Goal: Task Accomplishment & Management: Use online tool/utility

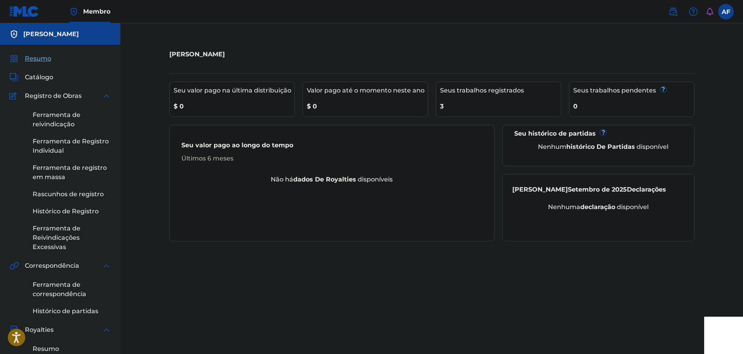
click at [508, 130] on div "Seu histórico de partidas ? Nenhum histórico de partidas disponível" at bounding box center [598, 146] width 192 height 42
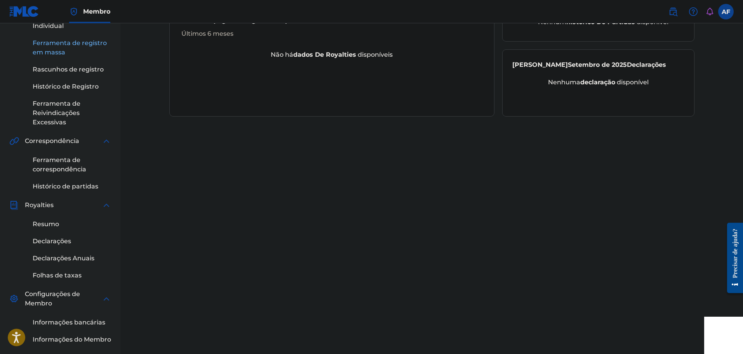
scroll to position [155, 0]
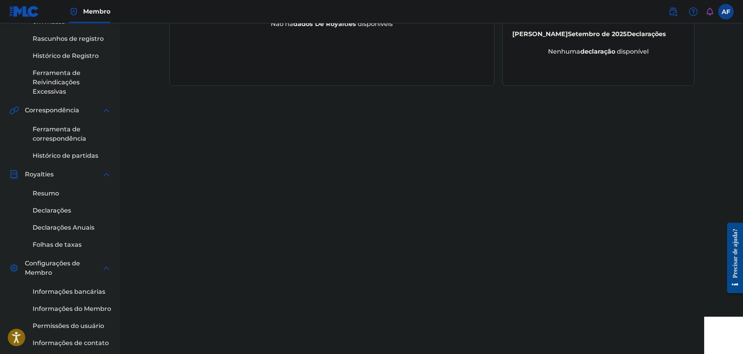
drag, startPoint x: 72, startPoint y: 130, endPoint x: 151, endPoint y: 146, distance: 81.0
click at [72, 130] on font "Ferramenta de correspondência" at bounding box center [60, 133] width 54 height 17
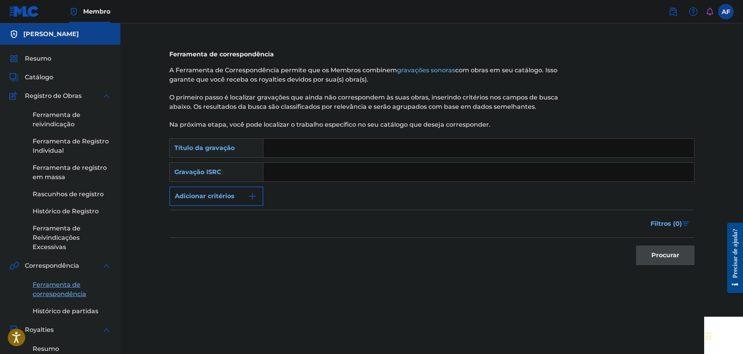
drag, startPoint x: 300, startPoint y: 150, endPoint x: 305, endPoint y: 156, distance: 8.3
click at [300, 150] on input "Formulário de Pesquisa" at bounding box center [478, 148] width 431 height 19
type input "MONTAGEM FELICIDADE EXPRESSIVA 4.0"
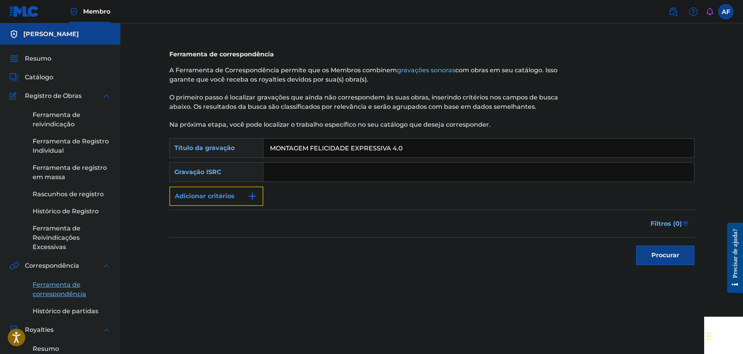
click at [251, 192] on img "Formulário de Pesquisa" at bounding box center [252, 195] width 9 height 9
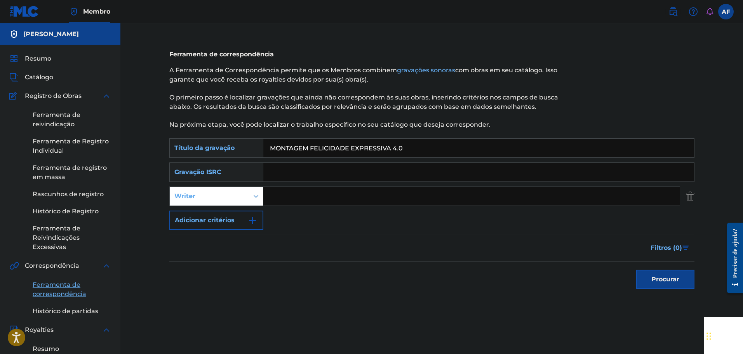
drag, startPoint x: 305, startPoint y: 194, endPoint x: 319, endPoint y: 205, distance: 17.2
click at [305, 194] on input "Formulário de Pesquisa" at bounding box center [471, 196] width 416 height 19
type input "DJ PABLYNH DA 017"
drag, startPoint x: 719, startPoint y: 283, endPoint x: 682, endPoint y: 280, distance: 37.0
click at [717, 282] on div "Ferramenta de correspondência A Ferramenta de Correspondência permite que os Me…" at bounding box center [431, 280] width 622 height 515
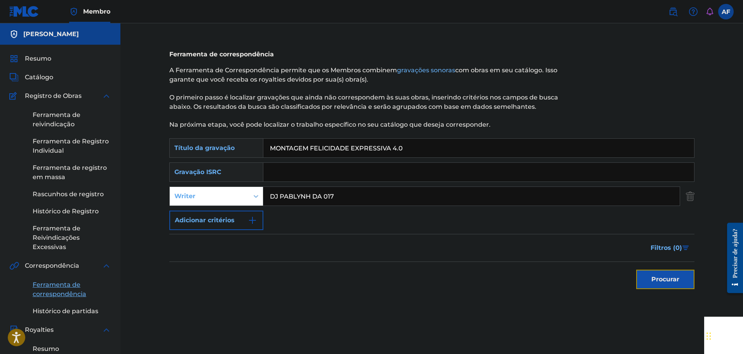
click at [682, 280] on button "Procurar" at bounding box center [665, 278] width 58 height 19
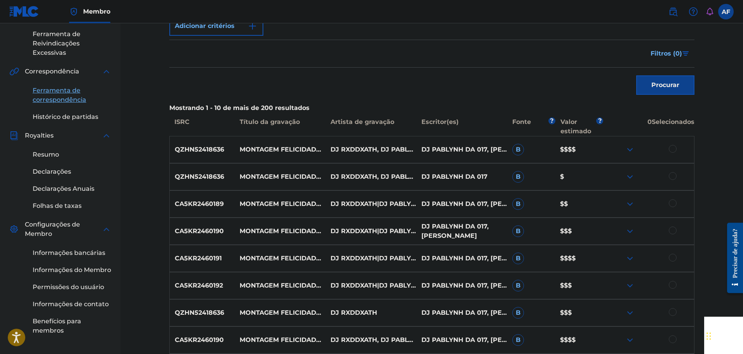
scroll to position [272, 0]
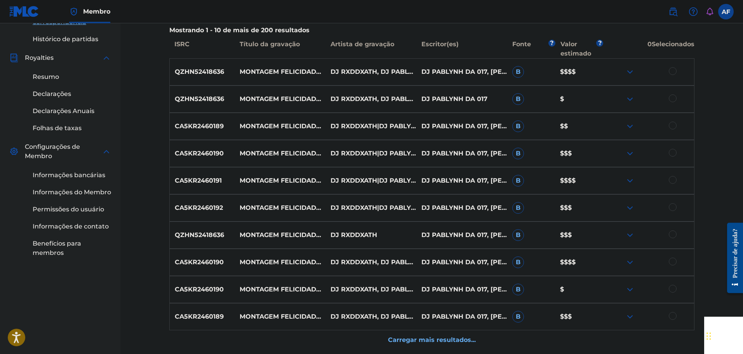
click at [678, 72] on div at bounding box center [648, 71] width 91 height 9
click at [676, 74] on div at bounding box center [648, 71] width 91 height 9
click at [675, 74] on div at bounding box center [673, 71] width 8 height 8
click at [675, 74] on div at bounding box center [648, 71] width 91 height 9
click at [672, 96] on div at bounding box center [673, 98] width 8 height 8
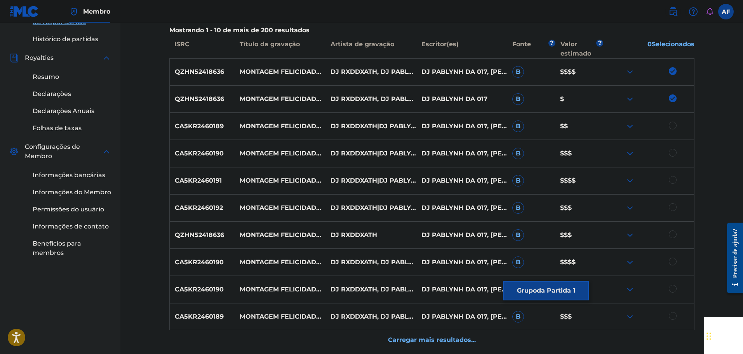
click at [669, 127] on div at bounding box center [673, 126] width 8 height 8
click at [672, 154] on div at bounding box center [673, 153] width 8 height 8
click at [672, 178] on div at bounding box center [673, 180] width 8 height 8
click at [671, 206] on div at bounding box center [673, 207] width 8 height 8
drag, startPoint x: 673, startPoint y: 231, endPoint x: 673, endPoint y: 236, distance: 5.4
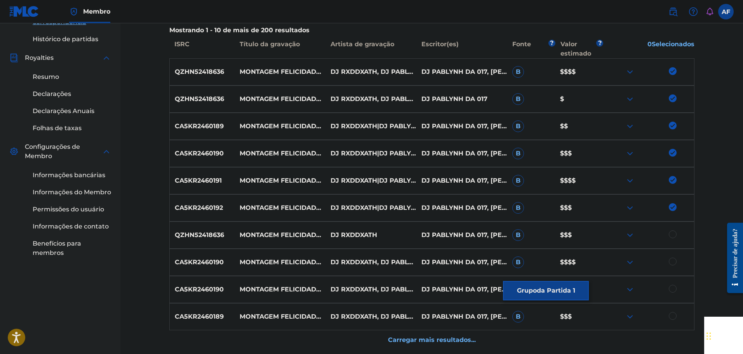
click at [673, 231] on div at bounding box center [673, 234] width 8 height 8
drag, startPoint x: 672, startPoint y: 264, endPoint x: 672, endPoint y: 273, distance: 8.2
click at [672, 264] on div at bounding box center [673, 261] width 8 height 8
click at [673, 285] on div at bounding box center [673, 289] width 8 height 8
click at [672, 319] on div at bounding box center [673, 316] width 8 height 8
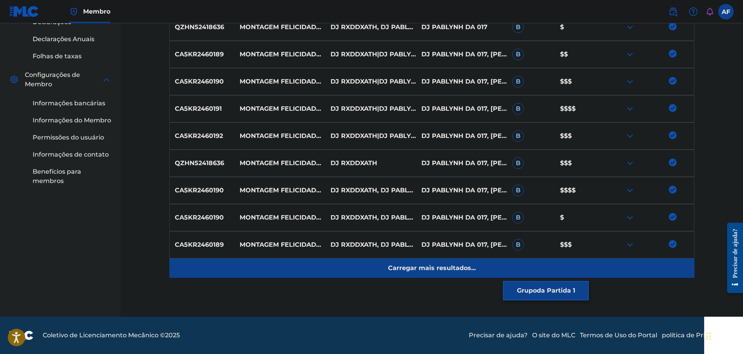
click at [444, 267] on font "Carregar mais resultados..." at bounding box center [432, 267] width 88 height 7
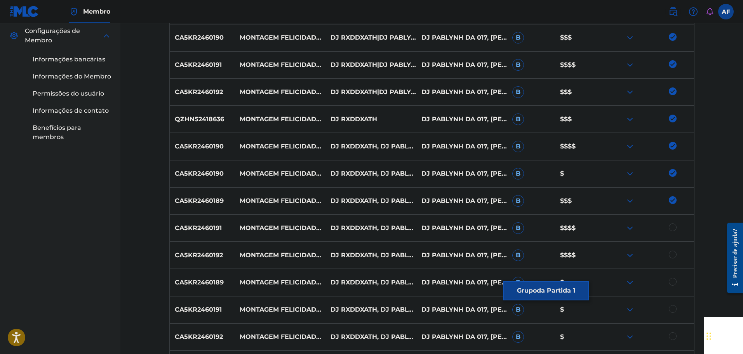
scroll to position [455, 0]
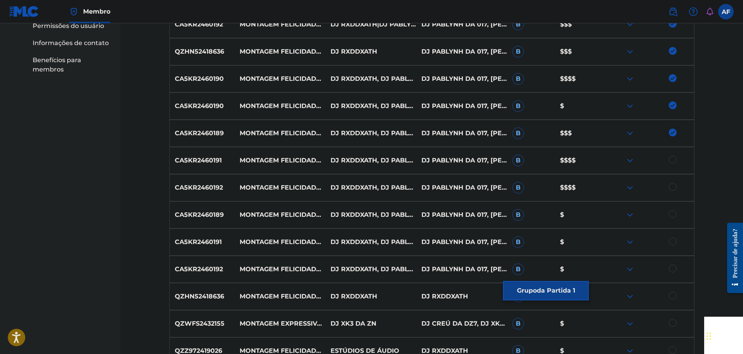
click at [674, 156] on div at bounding box center [673, 160] width 8 height 8
drag, startPoint x: 666, startPoint y: 187, endPoint x: 666, endPoint y: 193, distance: 5.8
click at [666, 187] on div at bounding box center [648, 187] width 91 height 9
click at [672, 189] on div at bounding box center [673, 187] width 8 height 8
click at [674, 214] on div at bounding box center [673, 214] width 8 height 8
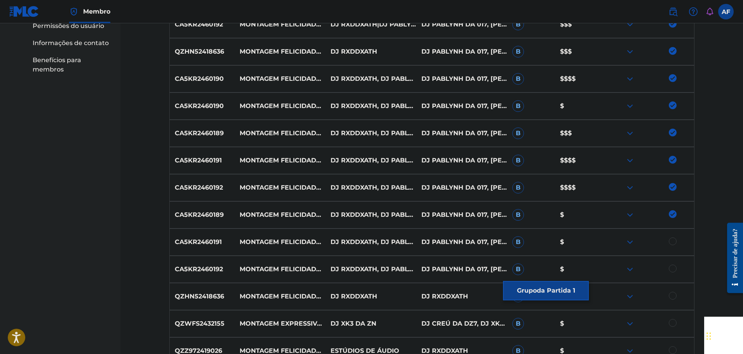
click at [674, 237] on div "CA5KR2460191 MONTAGEM FELICIDADE EXPRESSIVA 4.0 (SUPER LENTO) DJ RXDDXATH, DJ P…" at bounding box center [431, 241] width 525 height 27
click at [672, 246] on div at bounding box center [648, 241] width 91 height 9
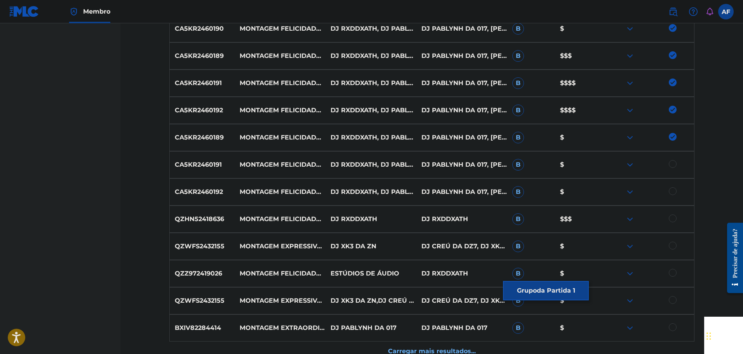
scroll to position [533, 0]
click at [671, 191] on div at bounding box center [673, 191] width 8 height 8
click at [672, 161] on div at bounding box center [673, 164] width 8 height 8
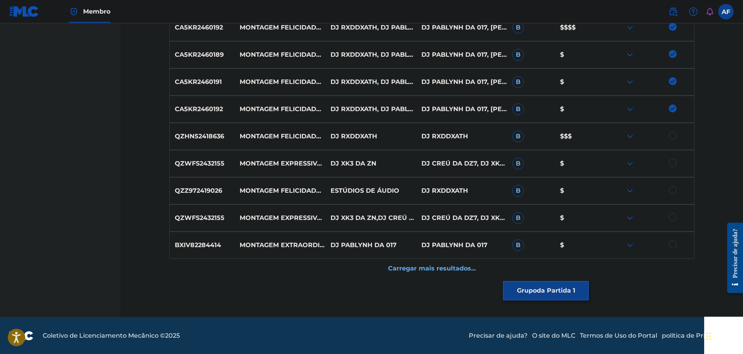
scroll to position [615, 0]
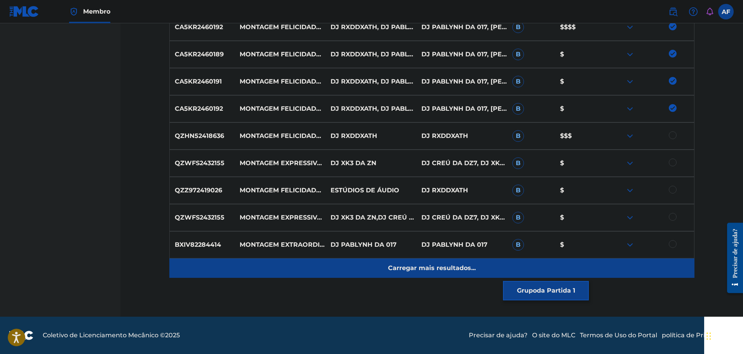
click at [440, 268] on font "Carregar mais resultados..." at bounding box center [432, 267] width 88 height 7
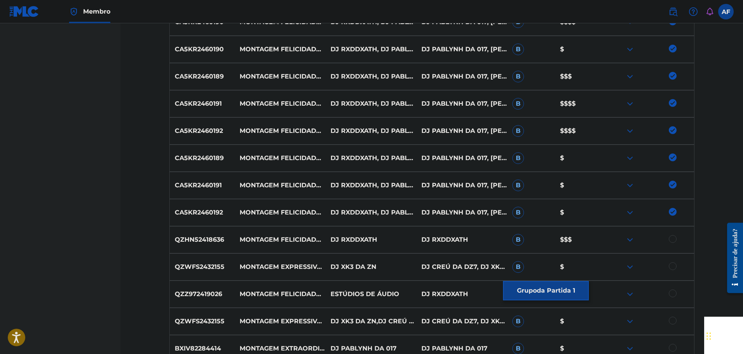
scroll to position [499, 0]
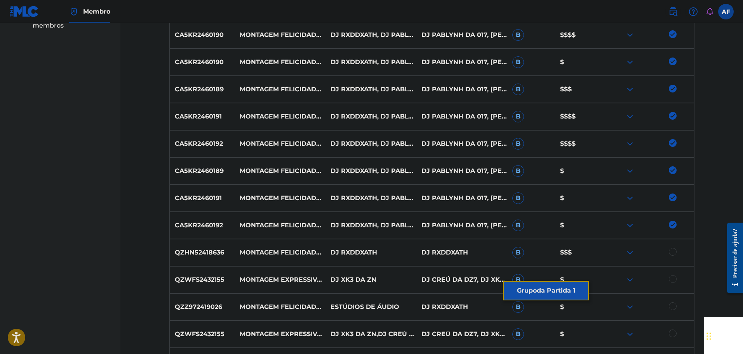
click at [548, 288] on font "da Partida 1" at bounding box center [556, 290] width 38 height 7
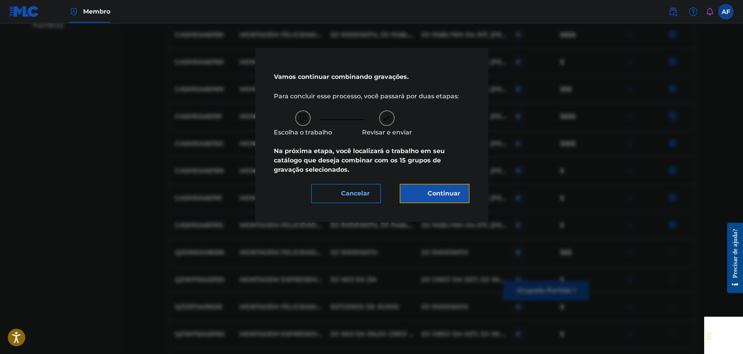
click at [429, 189] on font "Continuar" at bounding box center [443, 192] width 33 height 7
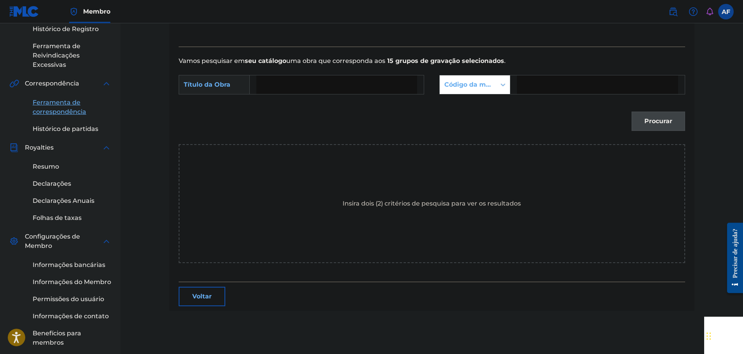
scroll to position [144, 0]
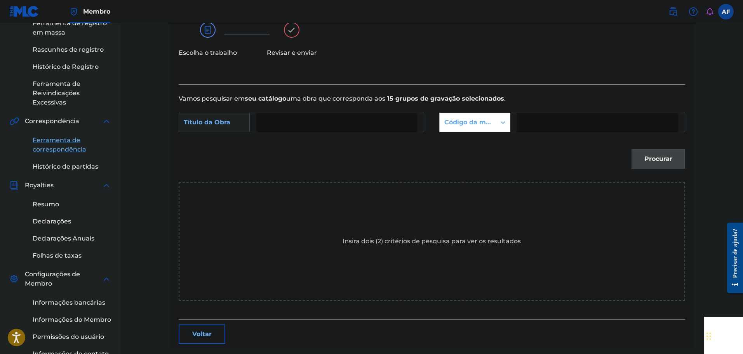
click at [502, 118] on icon "Formulário de Pesquisa" at bounding box center [503, 122] width 8 height 8
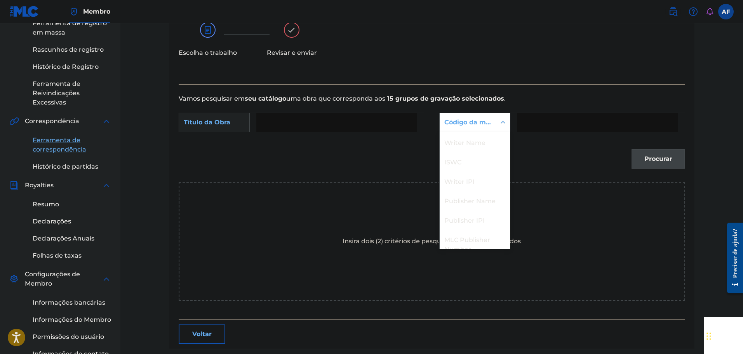
scroll to position [29, 0]
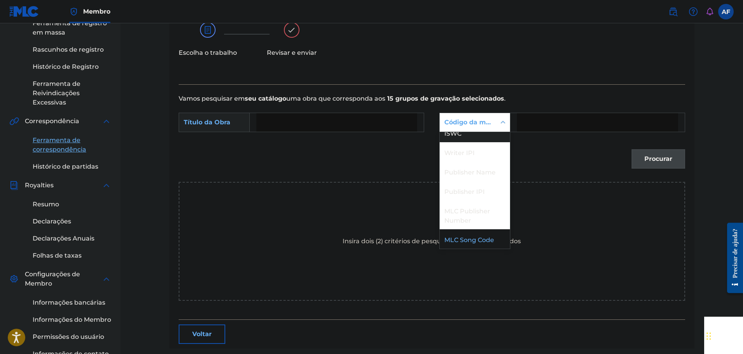
click at [518, 108] on form "PesquisarComCritériosdce2c605-db11-43f5-ae2c-c2ef056329e8 Título da Obra Pesqui…" at bounding box center [432, 142] width 506 height 78
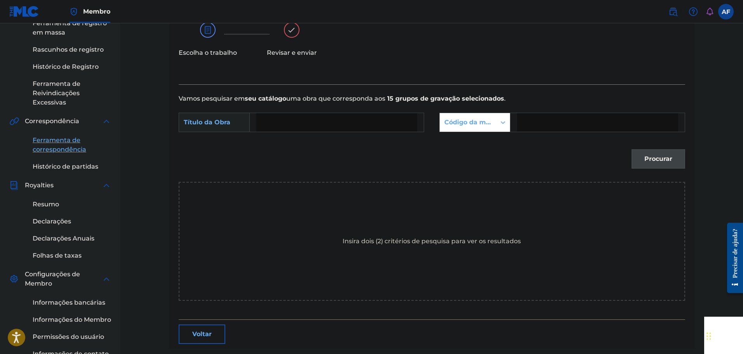
click at [381, 124] on input "Formulário de Pesquisa" at bounding box center [336, 122] width 161 height 19
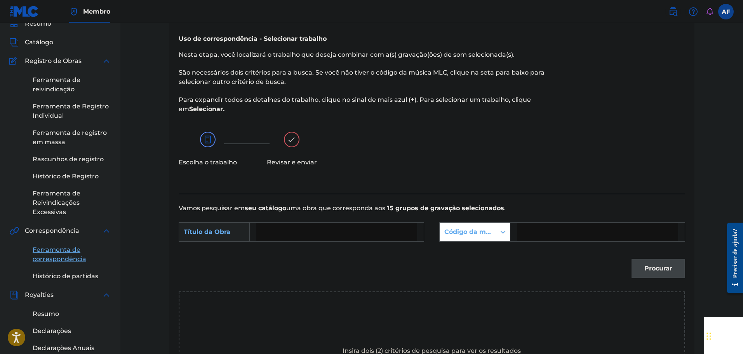
scroll to position [28, 0]
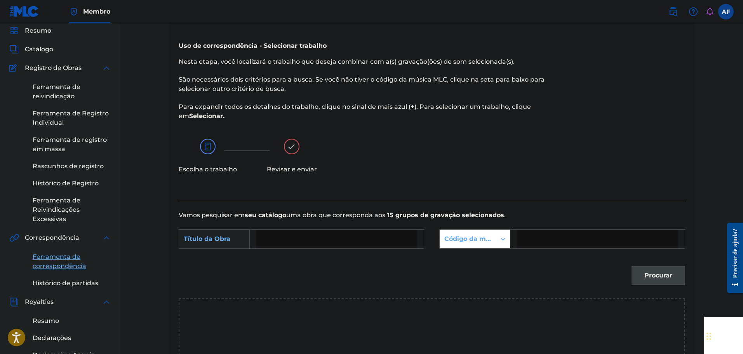
paste input "felicidade expressiva 4.0"
type input "felicidade expressiva 4.0"
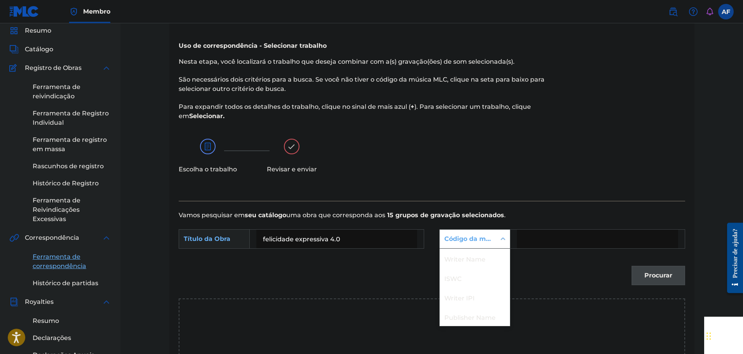
scroll to position [38, 0]
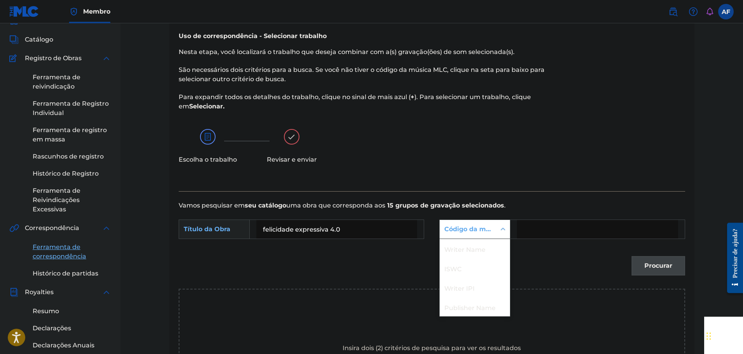
drag, startPoint x: 505, startPoint y: 242, endPoint x: 526, endPoint y: 241, distance: 21.0
click at [506, 239] on div "7 results available. Use Up and Down to choose options, press Enter to select t…" at bounding box center [474, 228] width 71 height 19
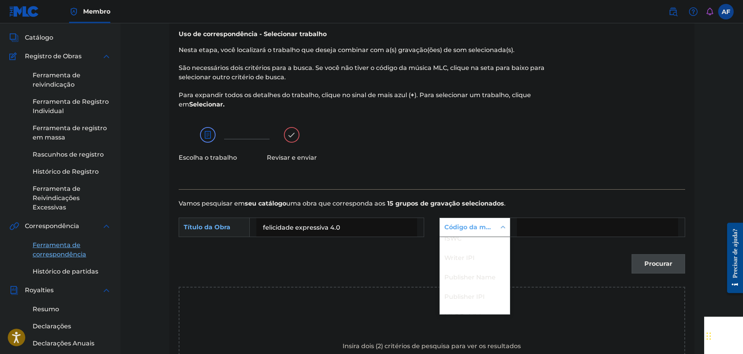
click at [541, 231] on input "Formulário de Pesquisa" at bounding box center [597, 227] width 161 height 19
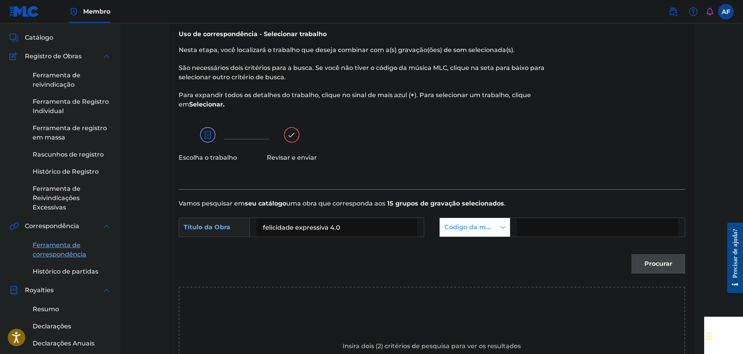
click at [512, 232] on div "Formulário de Pesquisa" at bounding box center [597, 226] width 174 height 19
click at [497, 230] on div "Formulário de Pesquisa" at bounding box center [503, 227] width 14 height 14
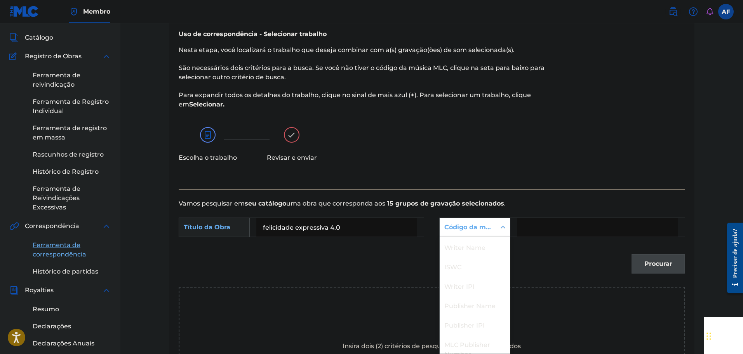
scroll to position [29, 0]
click at [497, 230] on div "Formulário de Pesquisa" at bounding box center [503, 227] width 14 height 14
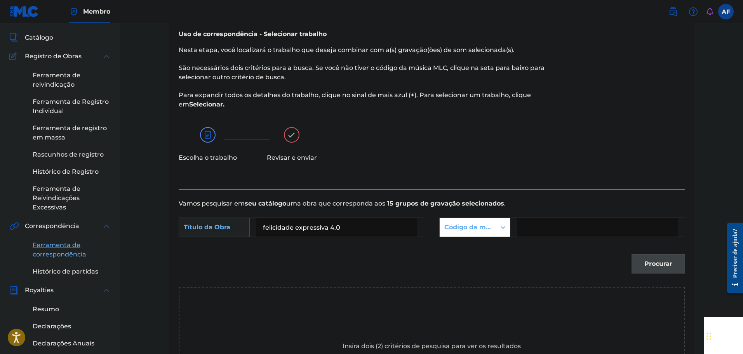
click at [533, 229] on input "Formulário de Pesquisa" at bounding box center [597, 227] width 161 height 19
paste input "MO1HIW"
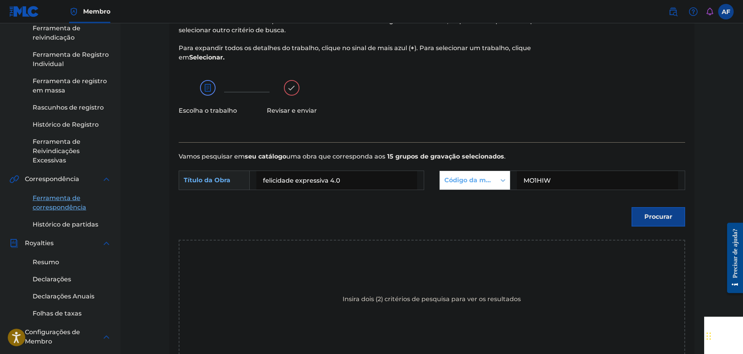
scroll to position [156, 0]
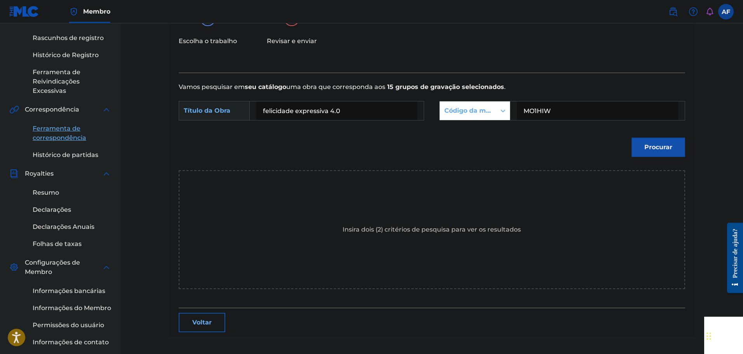
type input "MO1HIW"
click at [633, 152] on button "Procurar" at bounding box center [658, 146] width 54 height 19
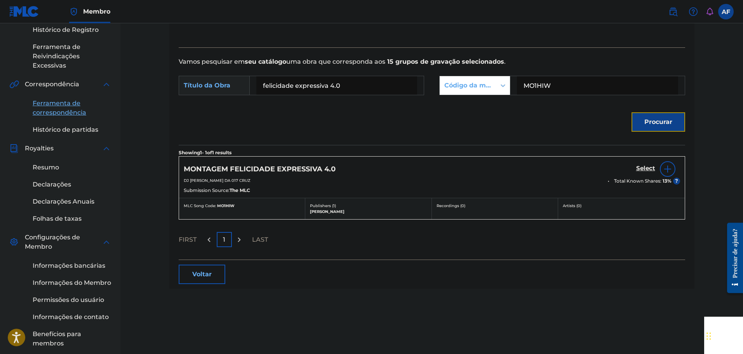
scroll to position [195, 0]
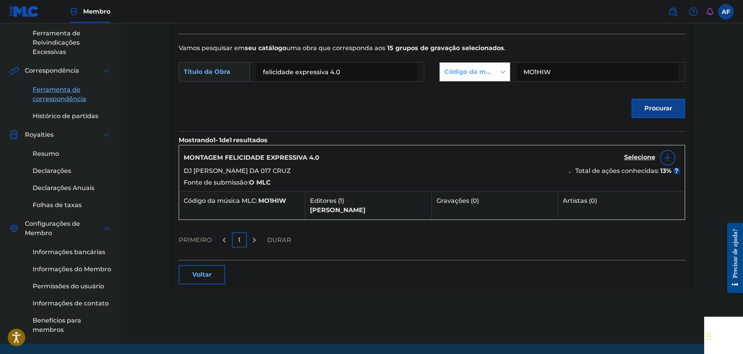
click at [665, 156] on img at bounding box center [667, 157] width 9 height 9
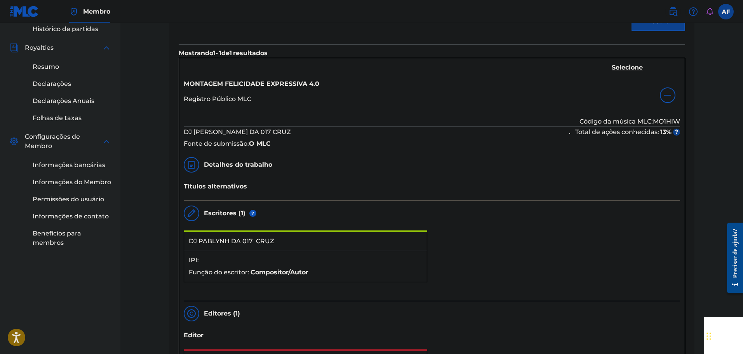
scroll to position [281, 0]
click at [622, 65] on font "Selecione" at bounding box center [627, 68] width 31 height 7
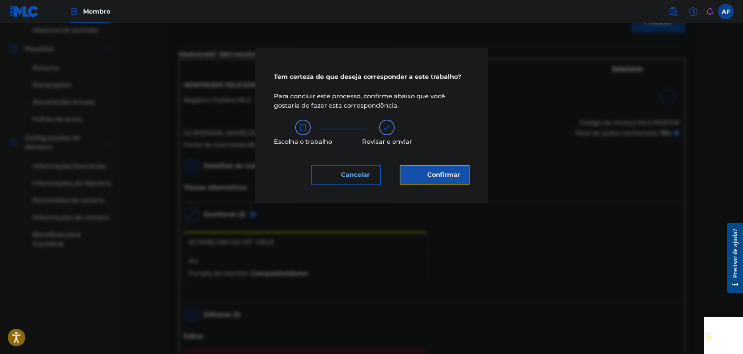
click at [452, 172] on font "Confirmar" at bounding box center [443, 174] width 33 height 7
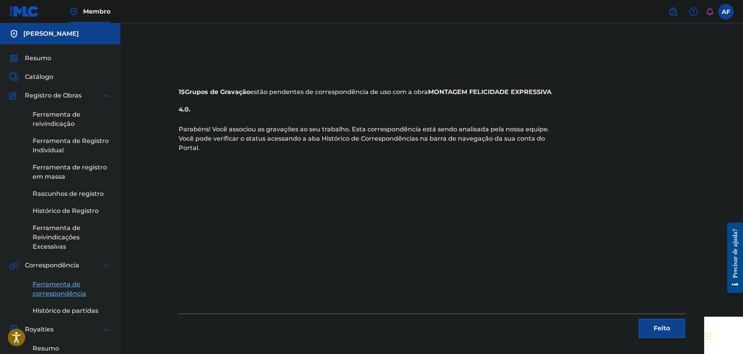
scroll to position [0, 0]
click at [333, 201] on div "15 Grupos de Gravação estão pendentes de correspondência de uso com a obra MONT…" at bounding box center [432, 200] width 506 height 276
click at [49, 54] on span "Resumo" at bounding box center [38, 58] width 26 height 9
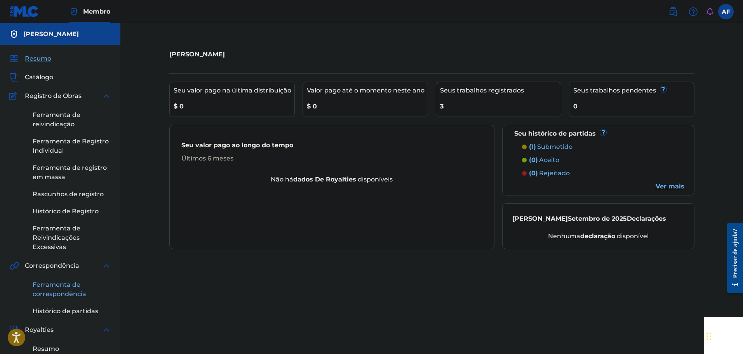
click at [70, 287] on font "Ferramenta de correspondência" at bounding box center [60, 289] width 54 height 17
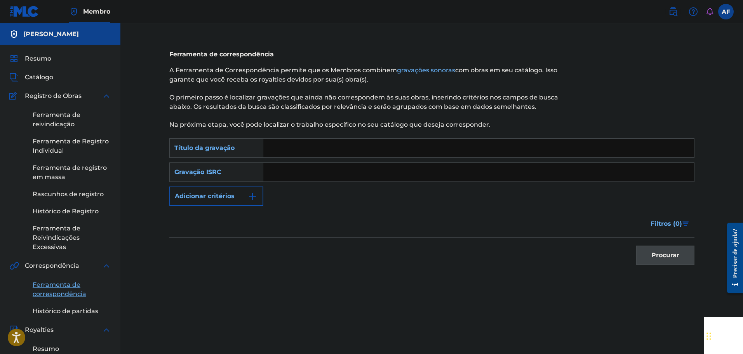
click at [242, 182] on div "PesquisarComCritériosb7cc87f3-b896-4e6d-b98b-64cab7c7743b Título da gravação Pe…" at bounding box center [431, 172] width 525 height 68
click at [241, 192] on button "Adicionar critérios" at bounding box center [216, 195] width 94 height 19
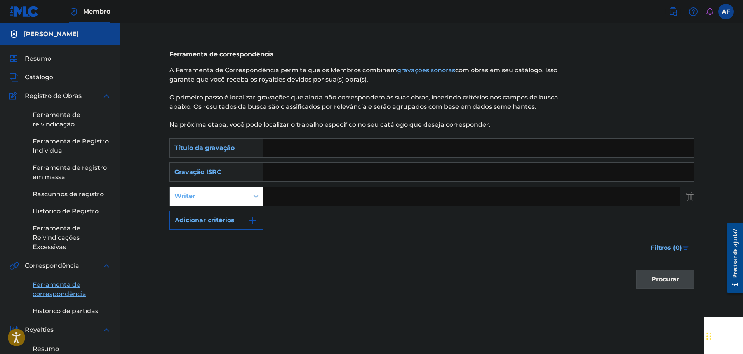
drag, startPoint x: 275, startPoint y: 194, endPoint x: 279, endPoint y: 193, distance: 3.9
click at [276, 194] on input "Formulário de Pesquisa" at bounding box center [471, 196] width 416 height 19
type input "DJ PABLYNH DA 017"
click at [686, 278] on button "Procurar" at bounding box center [665, 278] width 58 height 19
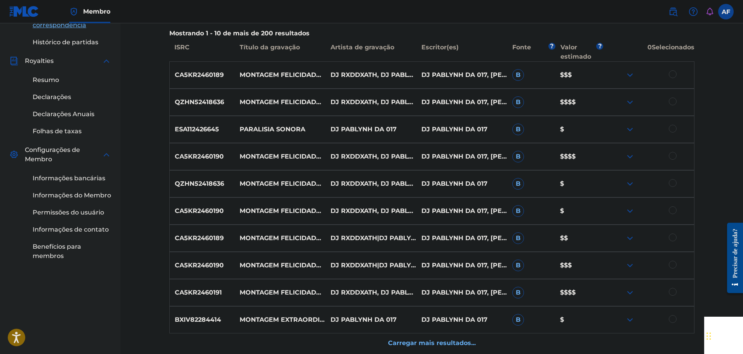
scroll to position [272, 0]
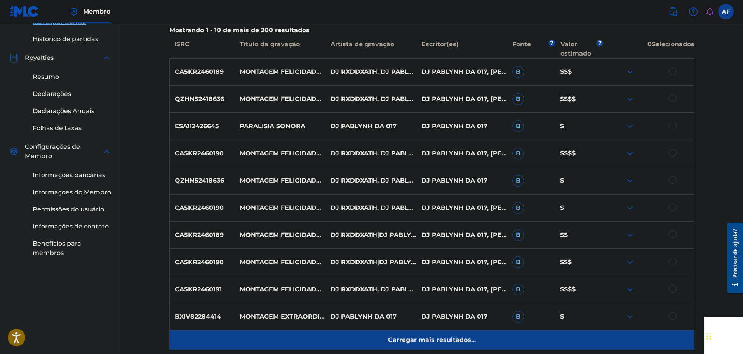
click at [433, 339] on font "Carregar mais resultados..." at bounding box center [432, 339] width 88 height 7
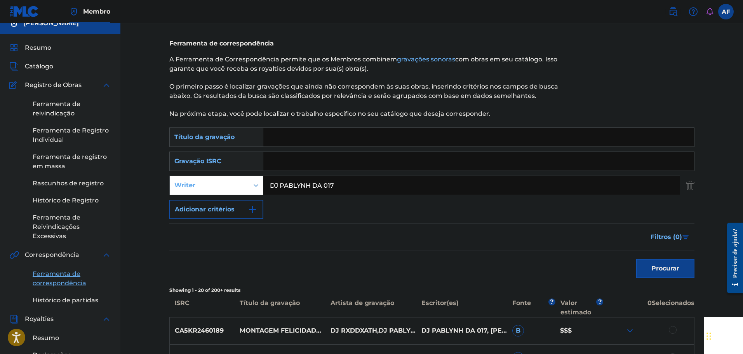
scroll to position [0, 0]
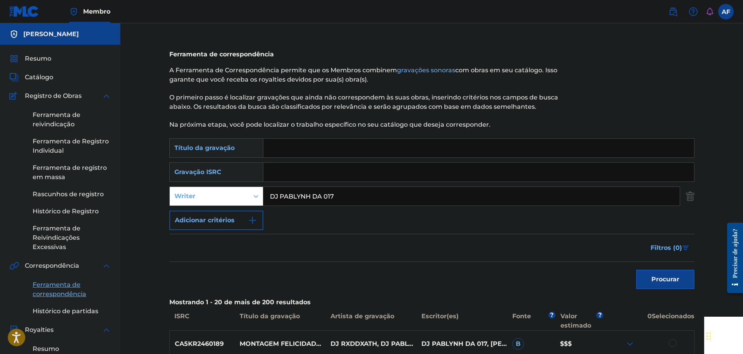
click at [296, 151] on input "Formulário de Pesquisa" at bounding box center [478, 148] width 431 height 19
click at [681, 282] on button "Procurar" at bounding box center [665, 278] width 58 height 19
click at [403, 144] on input "taka fogo" at bounding box center [478, 148] width 431 height 19
type input "taka fogo em kiksilver"
click at [662, 281] on font "Procurar" at bounding box center [665, 278] width 28 height 7
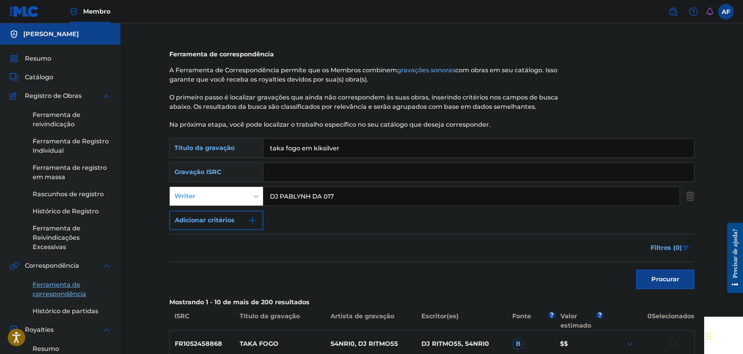
drag, startPoint x: 269, startPoint y: 144, endPoint x: 260, endPoint y: 143, distance: 9.0
click at [262, 143] on div "PesquisarComCritériosb7cc87f3-b896-4e6d-b98b-64cab7c7743b Título da gravação ta…" at bounding box center [431, 147] width 525 height 19
paste input "[PERSON_NAME] em Kiksilver"
type input "[PERSON_NAME] em Kiksilver"
click at [635, 285] on div "Procurar" at bounding box center [663, 277] width 62 height 31
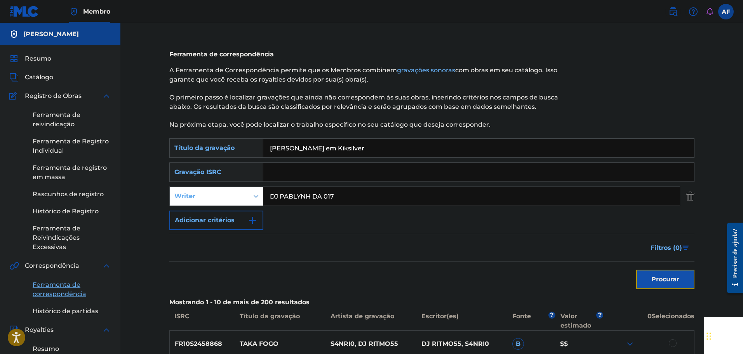
click at [646, 276] on button "Procurar" at bounding box center [665, 278] width 58 height 19
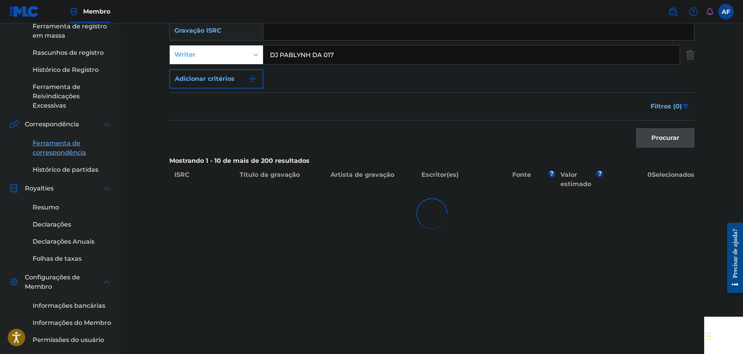
scroll to position [155, 0]
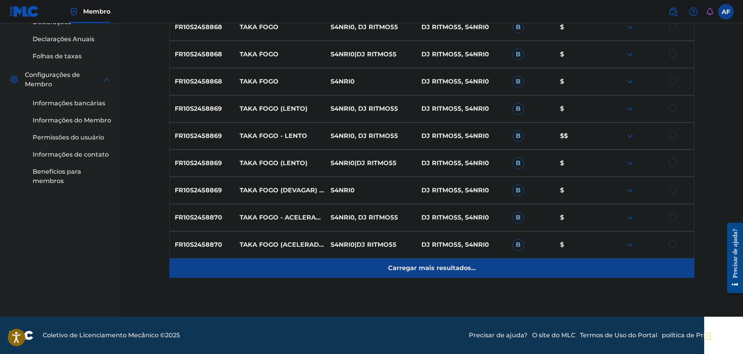
click at [445, 277] on div "Carregar mais resultados..." at bounding box center [431, 267] width 525 height 19
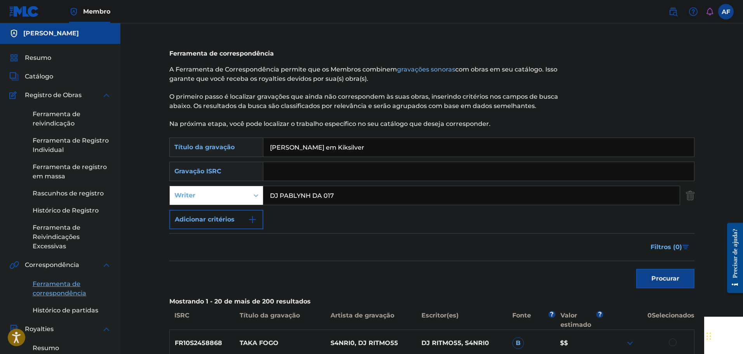
scroll to position [0, 0]
drag, startPoint x: 369, startPoint y: 144, endPoint x: 251, endPoint y: 138, distance: 117.8
click at [261, 141] on div "PesquisarComCritériosb7cc87f3-b896-4e6d-b98b-64cab7c7743b Título da gravação [P…" at bounding box center [431, 147] width 525 height 19
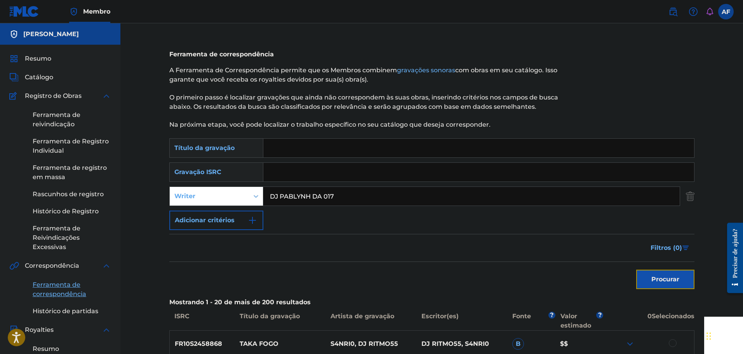
click at [667, 284] on button "Procurar" at bounding box center [665, 278] width 58 height 19
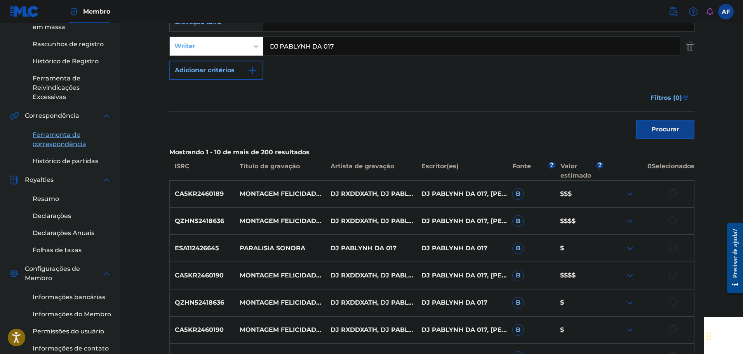
scroll to position [194, 0]
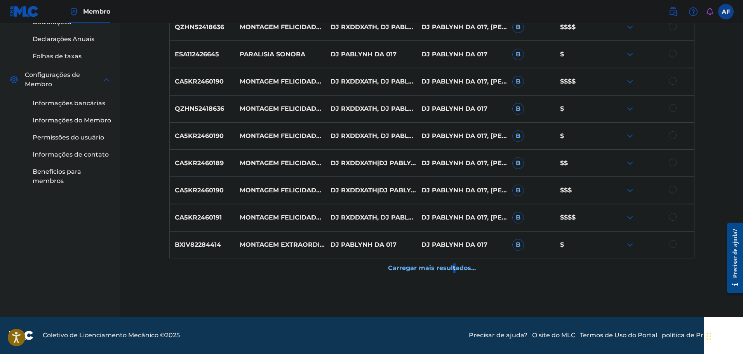
click at [453, 271] on p "Carregar mais resultados..." at bounding box center [432, 267] width 88 height 9
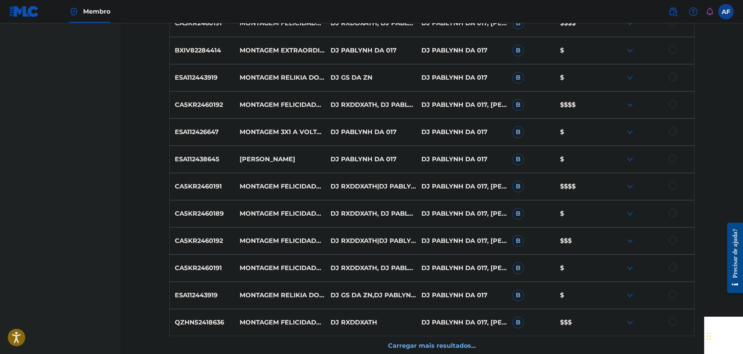
scroll to position [577, 0]
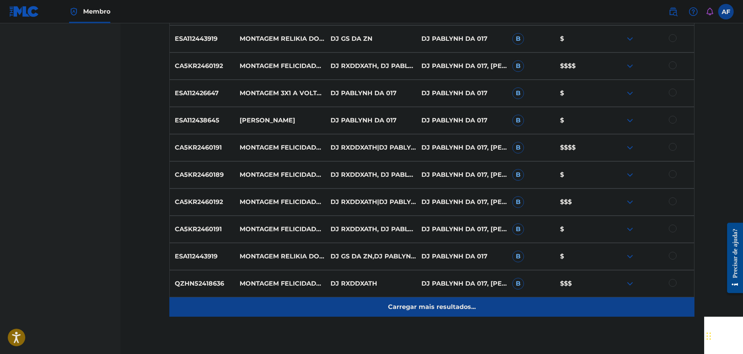
click at [407, 304] on font "Carregar mais resultados..." at bounding box center [432, 306] width 88 height 7
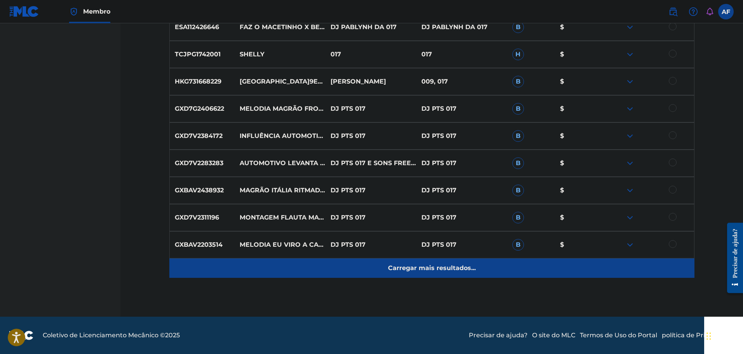
click at [453, 262] on div "Carregar mais resultados..." at bounding box center [431, 267] width 525 height 19
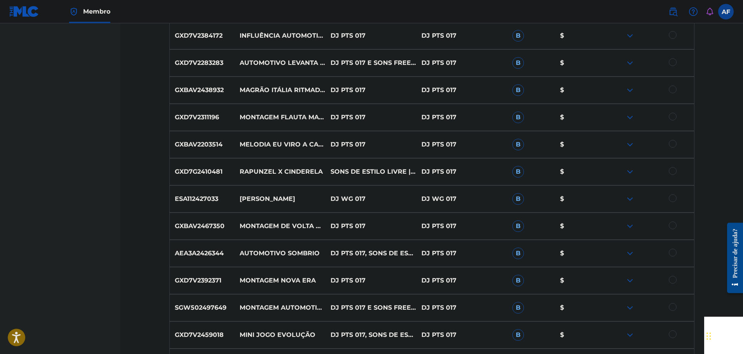
scroll to position [1120, 0]
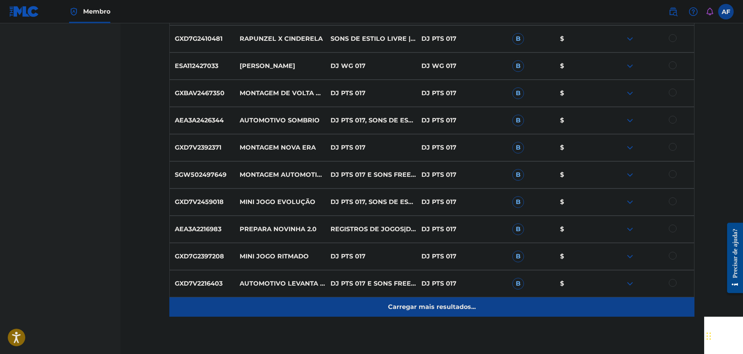
click at [423, 304] on font "Carregar mais resultados..." at bounding box center [432, 306] width 88 height 7
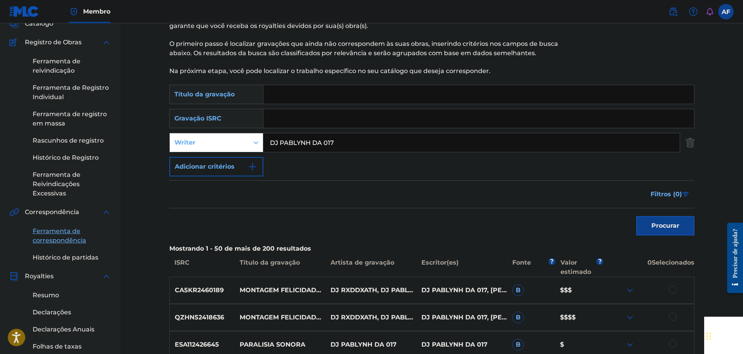
scroll to position [0, 0]
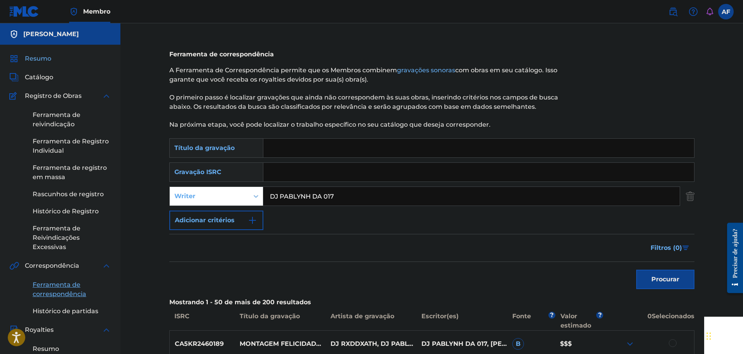
click at [45, 59] on font "Resumo" at bounding box center [38, 58] width 26 height 7
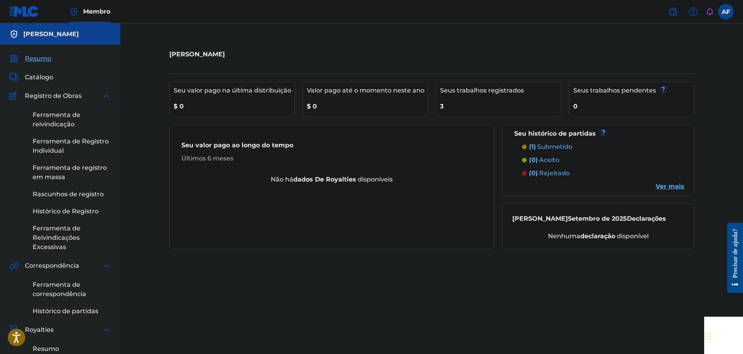
click at [560, 144] on font "submetido" at bounding box center [554, 146] width 35 height 7
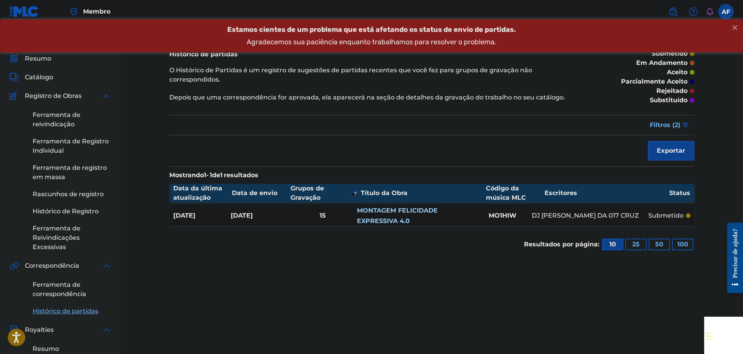
click at [330, 212] on div "15" at bounding box center [322, 215] width 69 height 9
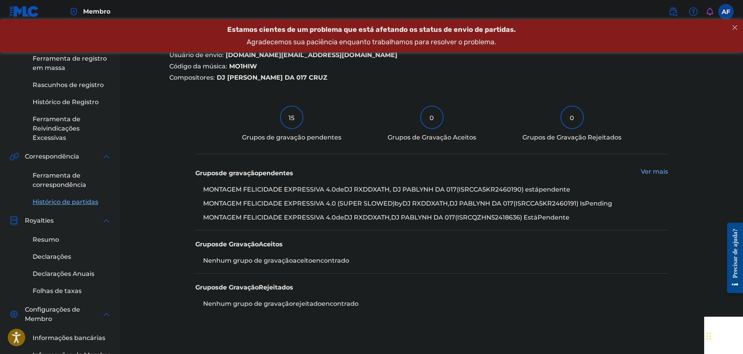
scroll to position [106, 0]
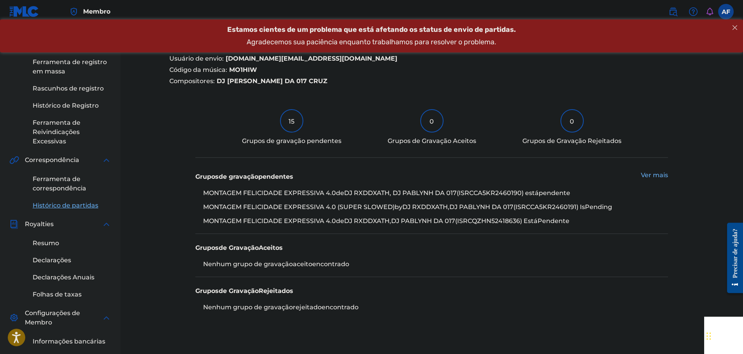
click at [660, 175] on font "Ver mais" at bounding box center [654, 174] width 27 height 7
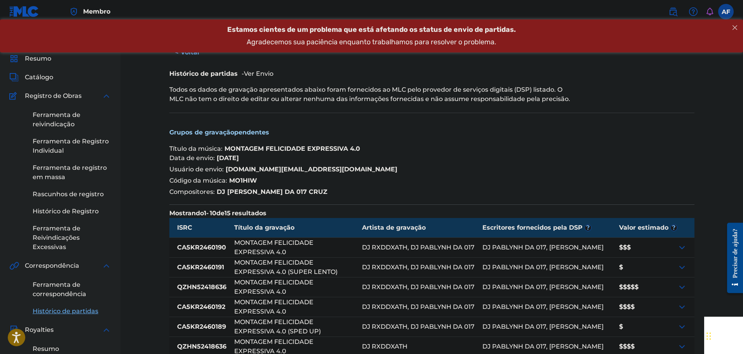
click at [44, 69] on div "Resumo Catálogo Registro de Obras Ferramenta de reivindicação Ferramenta de Reg…" at bounding box center [60, 292] width 120 height 494
click at [37, 74] on font "Catálogo" at bounding box center [39, 76] width 28 height 7
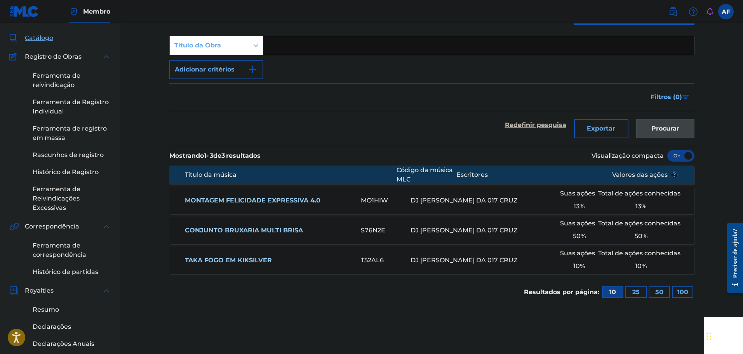
scroll to position [39, 0]
click at [377, 227] on font "S76N2E" at bounding box center [373, 230] width 24 height 7
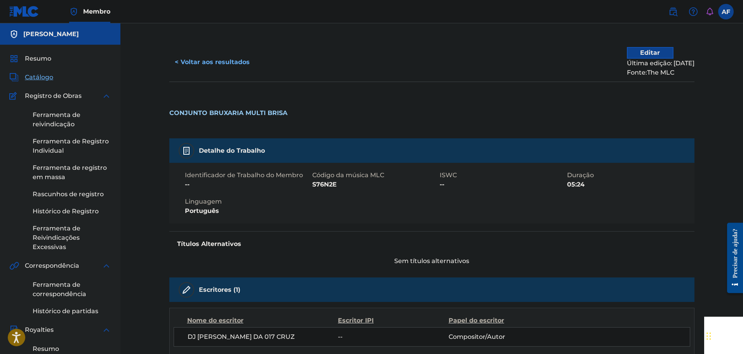
click at [327, 182] on font "S76N2E" at bounding box center [324, 184] width 24 height 7
drag, startPoint x: 339, startPoint y: 183, endPoint x: 348, endPoint y: 182, distance: 9.4
click at [348, 182] on div "Identificador de Trabalho do Membro -- Código da música MLC S76N2E ISWC -- Dura…" at bounding box center [431, 193] width 525 height 61
click at [341, 184] on span "S76N2E" at bounding box center [374, 184] width 125 height 9
click at [314, 186] on font "S76N2E" at bounding box center [324, 184] width 24 height 7
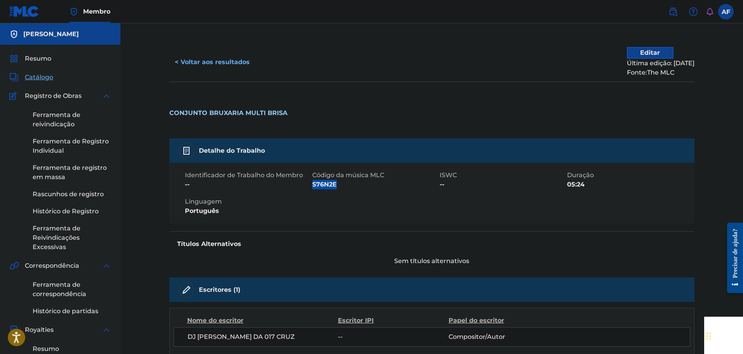
click at [314, 186] on font "S76N2E" at bounding box center [324, 184] width 24 height 7
click at [182, 65] on font "< Voltar aos resultados" at bounding box center [212, 61] width 75 height 7
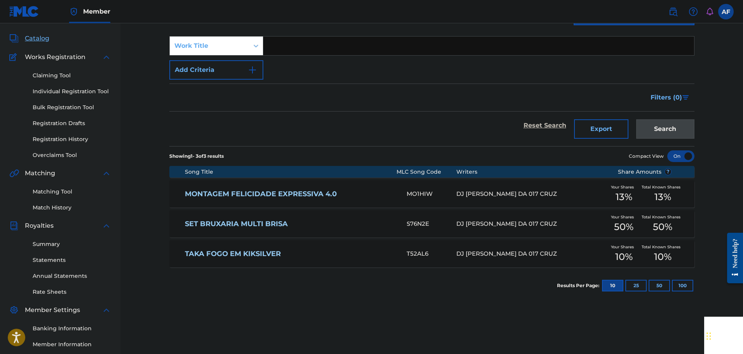
drag, startPoint x: 414, startPoint y: 94, endPoint x: 360, endPoint y: 192, distance: 112.5
click at [414, 94] on div "Filters ( 0 )" at bounding box center [431, 97] width 525 height 28
click at [287, 226] on link "SET BRUXARIA MULTI BRISA" at bounding box center [290, 223] width 211 height 9
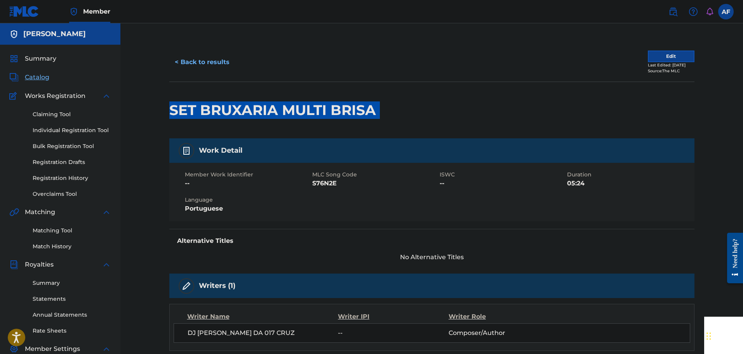
drag, startPoint x: 166, startPoint y: 112, endPoint x: 390, endPoint y: 99, distance: 224.4
click at [390, 99] on div "< Back to results Edit Last Edited: [DATE] Source: The MLC SET BRUXARIA MULTI B…" at bounding box center [432, 293] width 544 height 500
copy div "SET BRUXARIA MULTI BRISA"
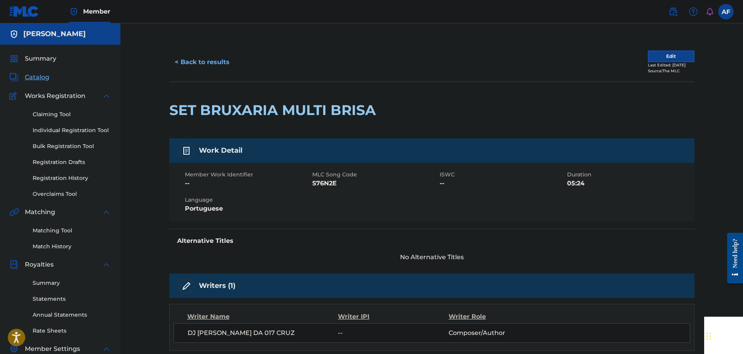
click at [63, 224] on div "Matching Tool Match History" at bounding box center [60, 234] width 102 height 34
click at [63, 234] on link "Matching Tool" at bounding box center [72, 230] width 78 height 8
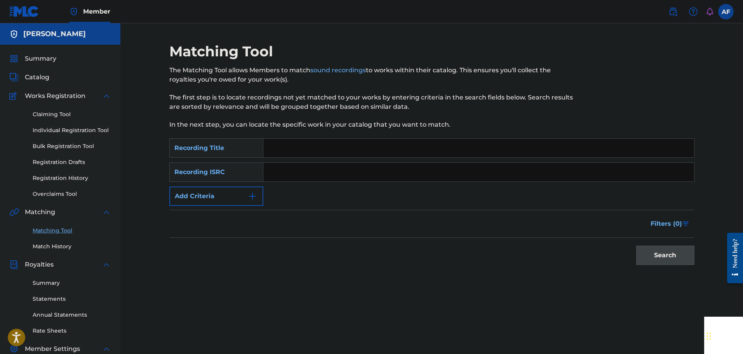
click at [338, 147] on input "Search Form" at bounding box center [478, 148] width 431 height 19
drag, startPoint x: 306, startPoint y: 152, endPoint x: 217, endPoint y: 142, distance: 88.7
click at [217, 142] on div "SearchWithCriteriab7cc87f3-b896-4e6d-b98b-64cab7c7743b Recording Title v" at bounding box center [431, 147] width 525 height 19
paste input "SET BRUXARIA MULTI BRISA"
type input "SET BRUXARIA MULTI BRISA"
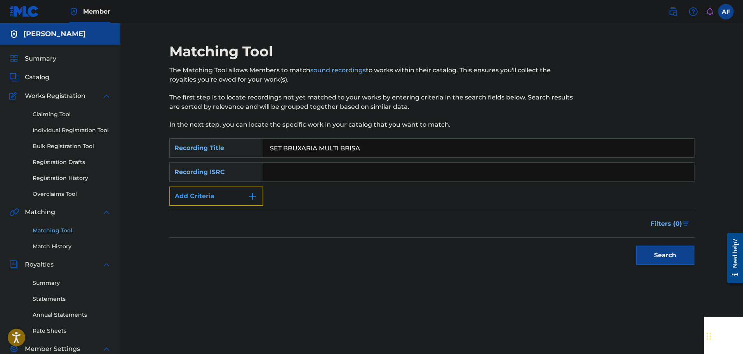
click at [247, 190] on button "Add Criteria" at bounding box center [216, 195] width 94 height 19
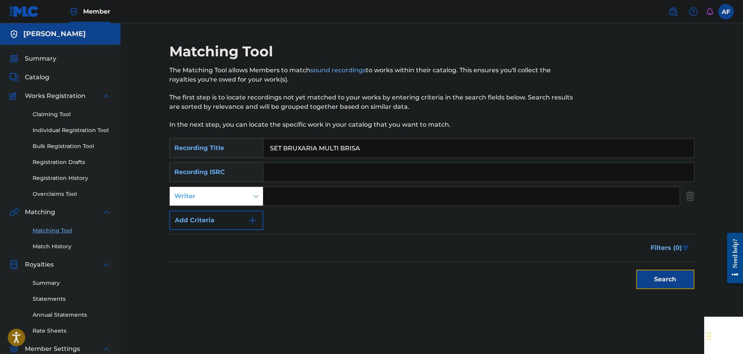
drag, startPoint x: 664, startPoint y: 270, endPoint x: 663, endPoint y: 284, distance: 14.4
click at [663, 274] on button "Search" at bounding box center [665, 278] width 58 height 19
click at [663, 284] on div "Search" at bounding box center [663, 277] width 62 height 31
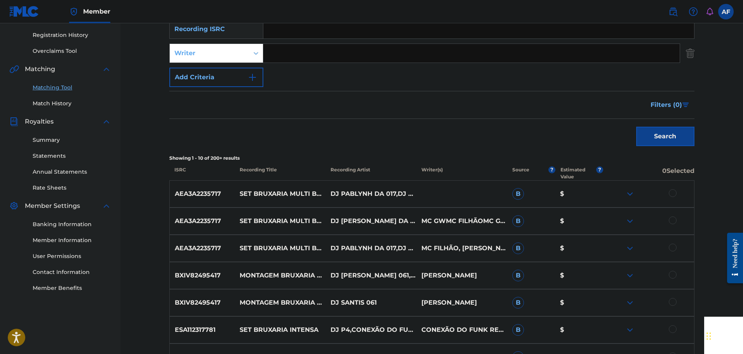
scroll to position [155, 0]
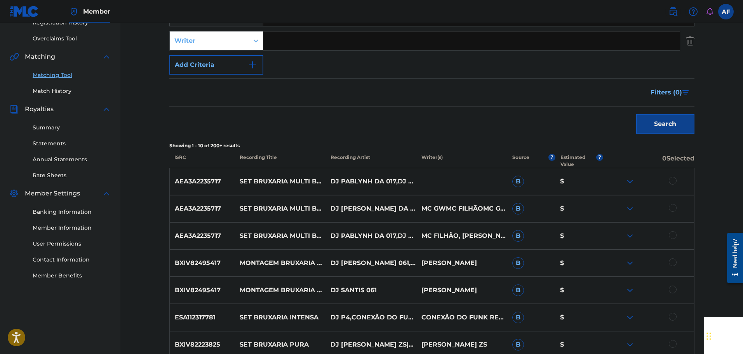
drag, startPoint x: 660, startPoint y: 181, endPoint x: 665, endPoint y: 179, distance: 5.8
click at [665, 179] on div at bounding box center [648, 181] width 91 height 9
click at [671, 178] on div at bounding box center [673, 181] width 8 height 8
click at [671, 203] on div "AEA3A2235717 SET BRUXARIA MULTI BRISA DJ [PERSON_NAME] DA 017,DJ LIPE 011 AND P…" at bounding box center [431, 208] width 525 height 27
click at [674, 212] on div at bounding box center [648, 208] width 91 height 9
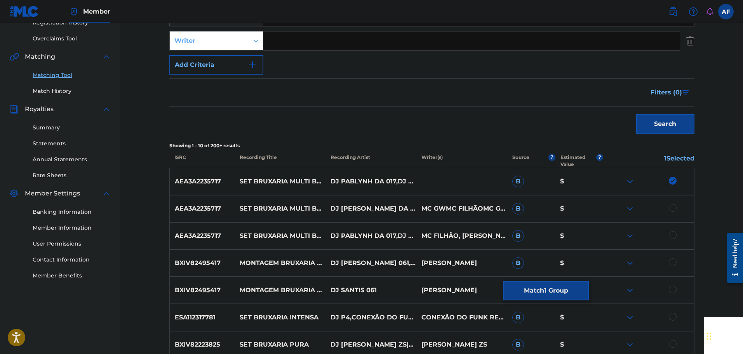
click at [668, 207] on div at bounding box center [648, 208] width 91 height 9
click at [674, 202] on div "AEA3A2235717 SET BRUXARIA MULTI BRISA DJ [PERSON_NAME] DA 017,DJ LIPE 011 AND P…" at bounding box center [431, 208] width 525 height 27
click at [672, 207] on div at bounding box center [673, 208] width 8 height 8
click at [672, 238] on div at bounding box center [673, 235] width 8 height 8
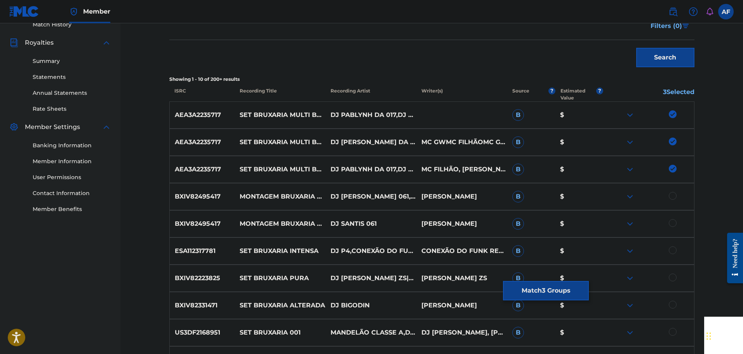
scroll to position [220, 0]
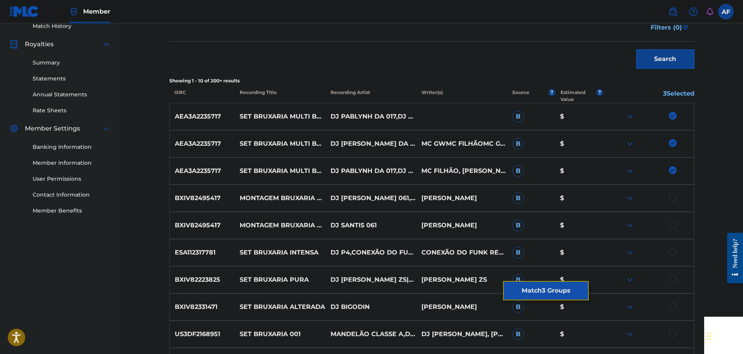
click at [525, 294] on button "Match 3 Groups" at bounding box center [546, 290] width 86 height 19
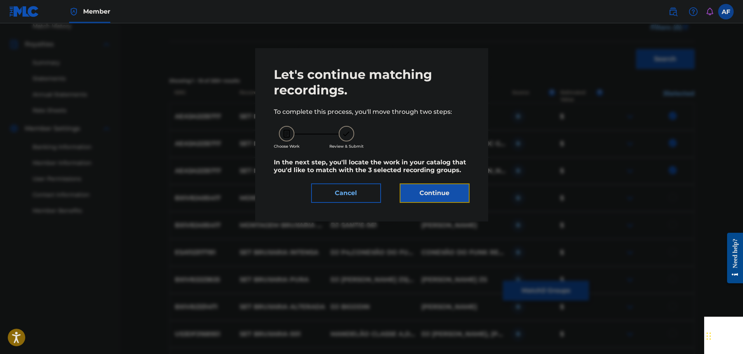
click at [435, 194] on button "Continue" at bounding box center [435, 192] width 70 height 19
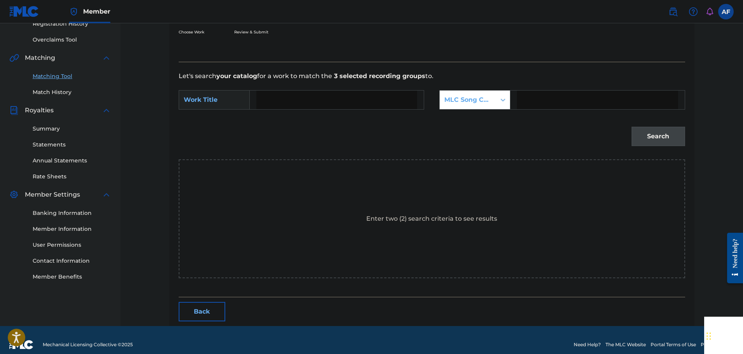
scroll to position [163, 0]
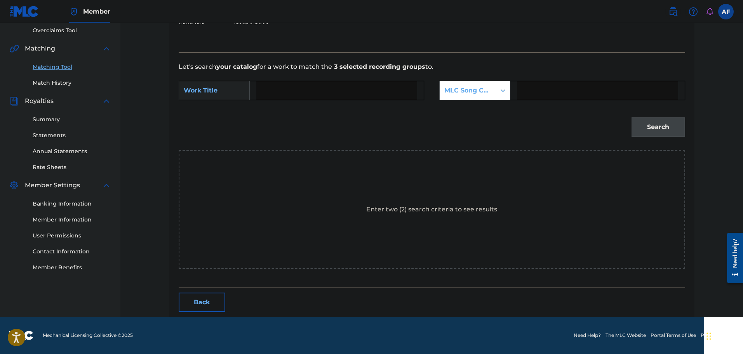
click at [350, 97] on input "Search Form" at bounding box center [336, 90] width 161 height 19
paste input "SET BRUXARIA MULTI BRISA"
type input "SET BRUXARIA MULTI BRISA"
click at [579, 92] on input "Search Form" at bounding box center [597, 90] width 161 height 19
paste input "S76N2E"
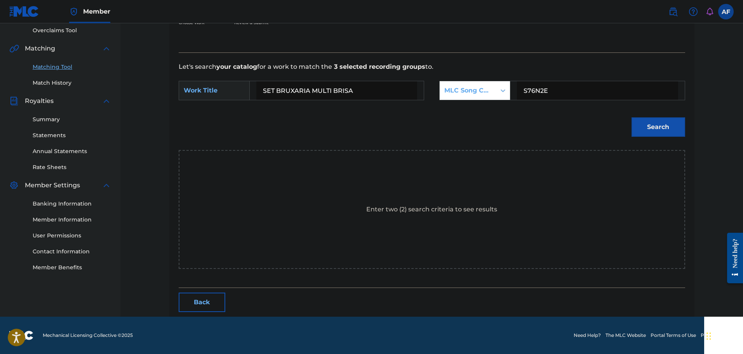
type input "S76N2E"
click at [656, 121] on button "Search" at bounding box center [658, 126] width 54 height 19
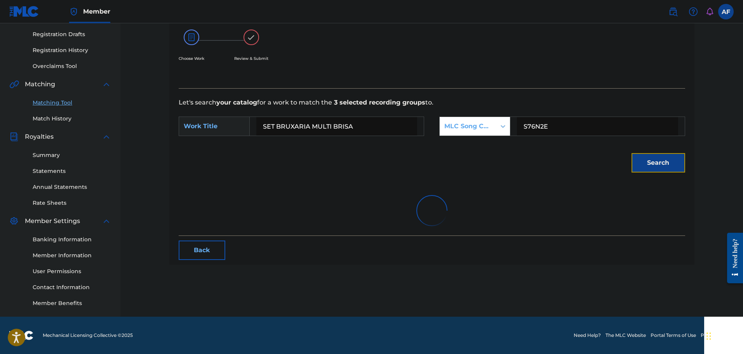
scroll to position [141, 0]
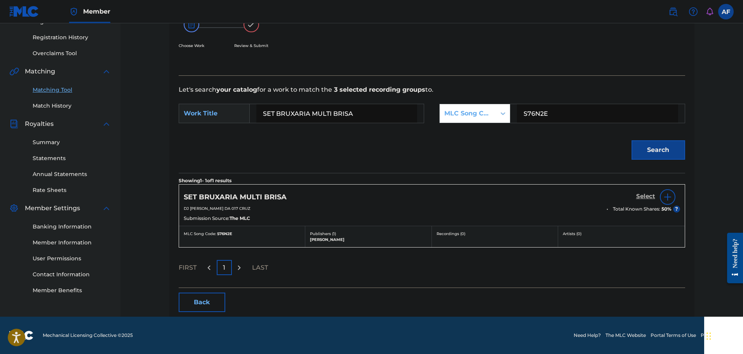
click at [647, 193] on h5 "Select" at bounding box center [645, 196] width 19 height 7
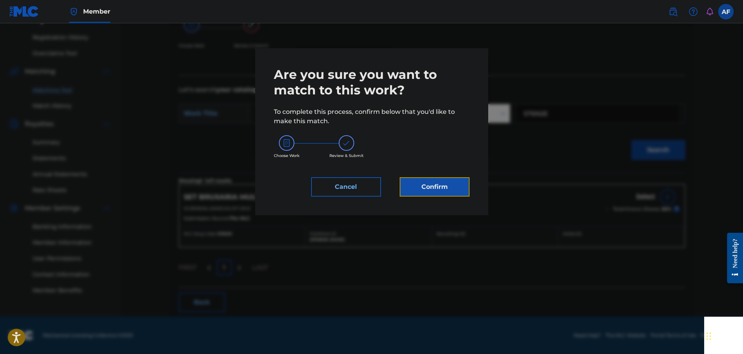
click at [426, 189] on button "Confirm" at bounding box center [435, 186] width 70 height 19
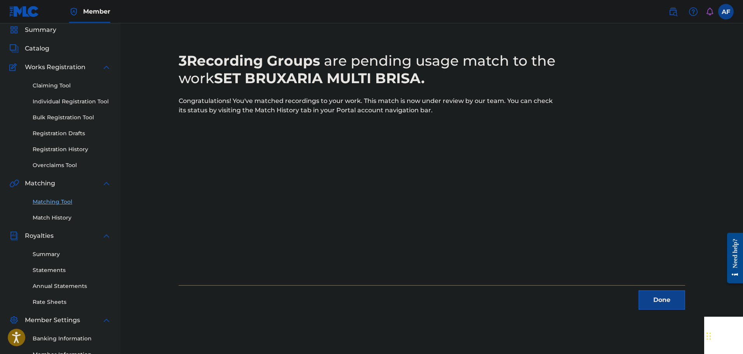
scroll to position [116, 0]
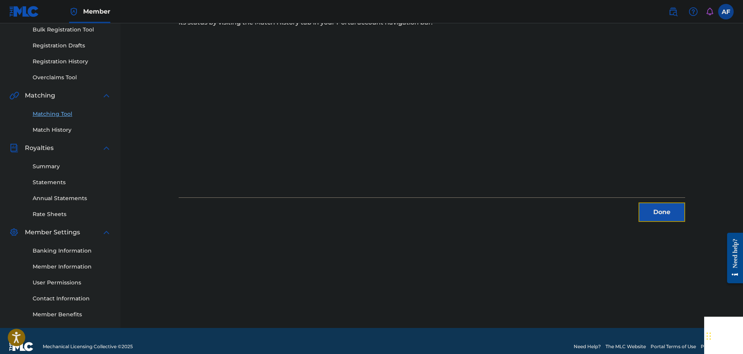
click at [653, 209] on button "Done" at bounding box center [661, 211] width 47 height 19
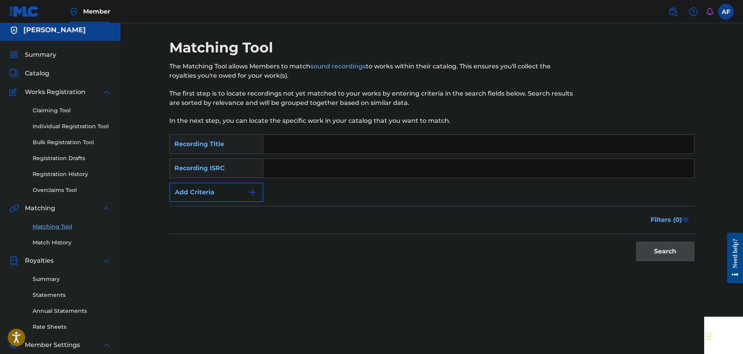
scroll to position [0, 0]
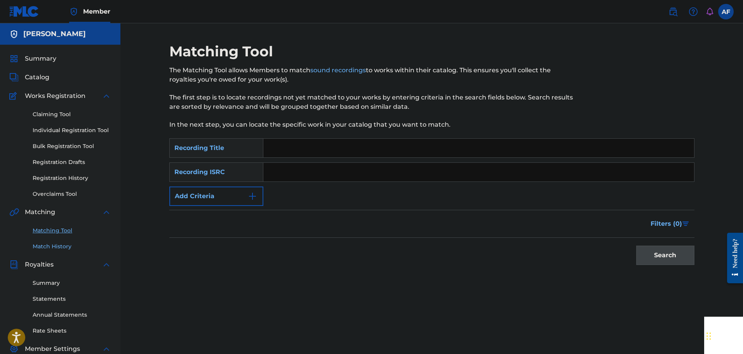
click at [52, 243] on link "Match History" at bounding box center [72, 246] width 78 height 8
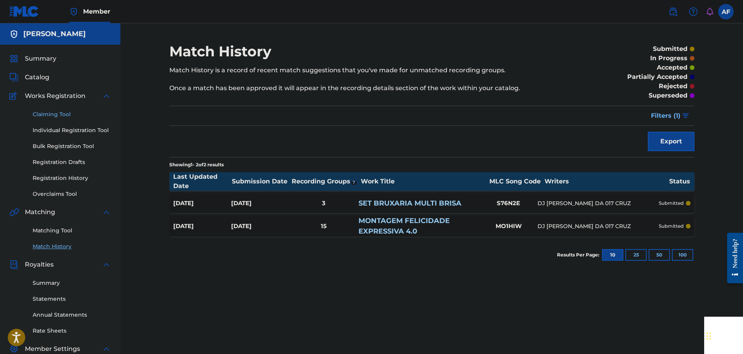
click at [65, 115] on link "Claiming Tool" at bounding box center [72, 114] width 78 height 8
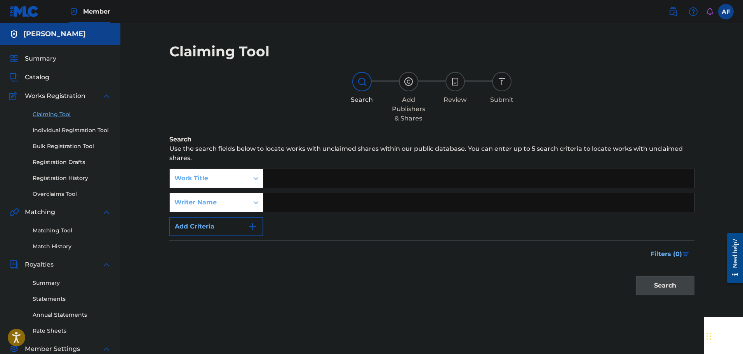
click at [29, 229] on div "Matching Tool Match History" at bounding box center [60, 234] width 102 height 34
drag, startPoint x: 34, startPoint y: 229, endPoint x: 82, endPoint y: 226, distance: 48.2
click at [35, 228] on link "Matching Tool" at bounding box center [72, 230] width 78 height 8
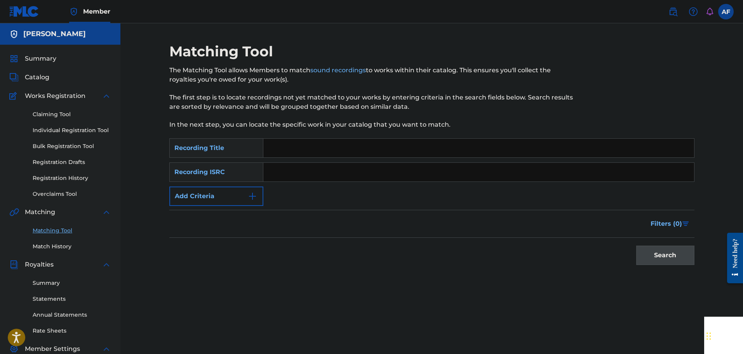
click at [312, 145] on input "Search Form" at bounding box center [478, 148] width 431 height 19
type input "N"
type input "BDO NO SOBRENOME"
click at [664, 252] on button "Search" at bounding box center [665, 254] width 58 height 19
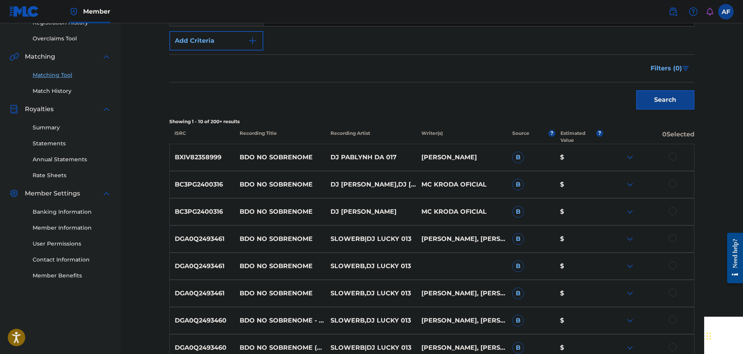
scroll to position [78, 0]
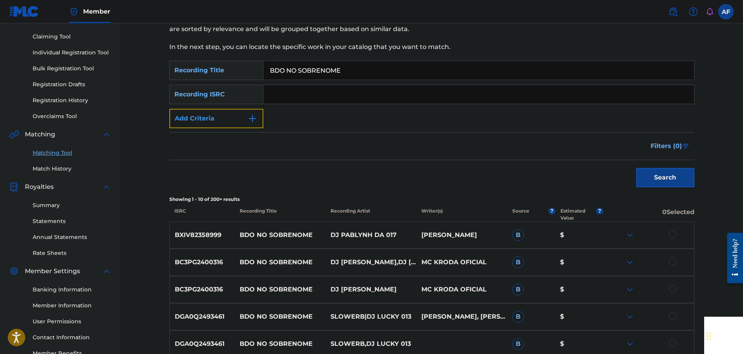
click at [231, 116] on button "Add Criteria" at bounding box center [216, 118] width 94 height 19
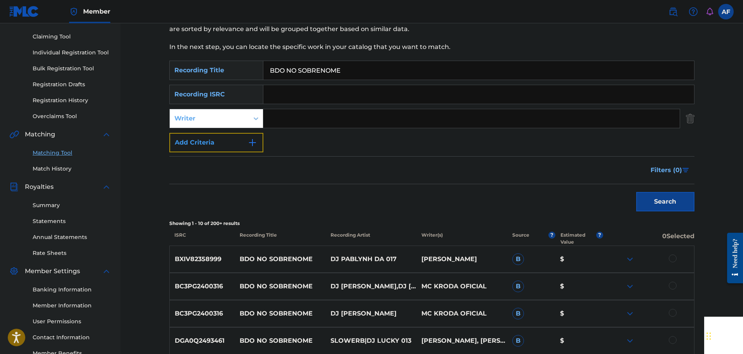
click at [235, 143] on button "Add Criteria" at bounding box center [216, 142] width 94 height 19
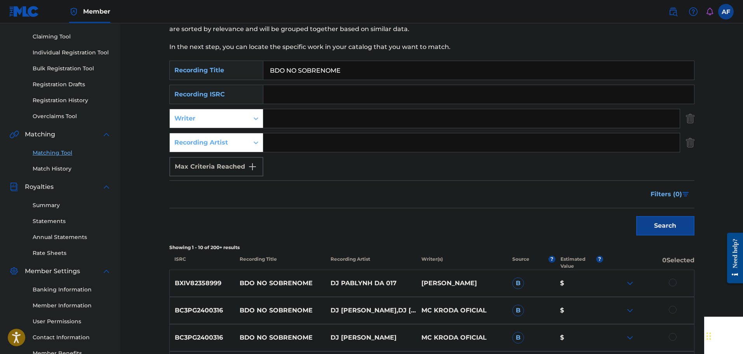
click at [304, 115] on input "Search Form" at bounding box center [471, 118] width 416 height 19
type input "DJ PABLYNH DA 017"
click at [699, 235] on div "Matching Tool The Matching Tool allows Members to match sound recordings to wor…" at bounding box center [432, 282] width 544 height 634
click at [678, 228] on button "Search" at bounding box center [665, 225] width 58 height 19
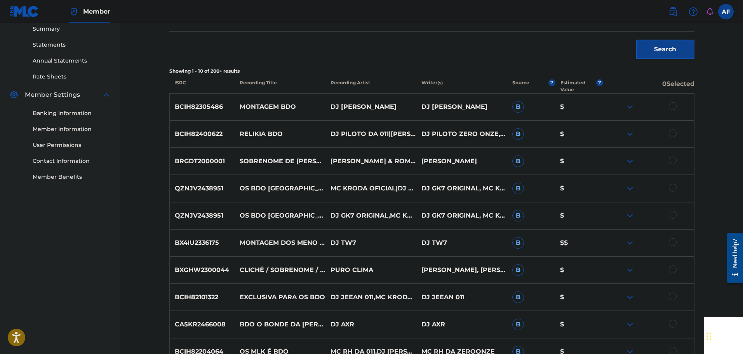
scroll to position [272, 0]
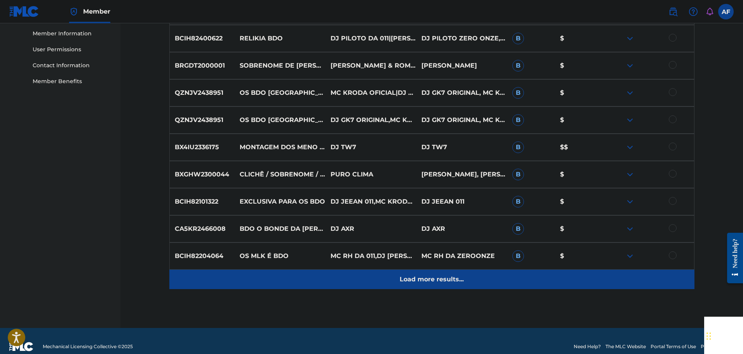
click at [415, 277] on p "Load more results..." at bounding box center [432, 279] width 64 height 9
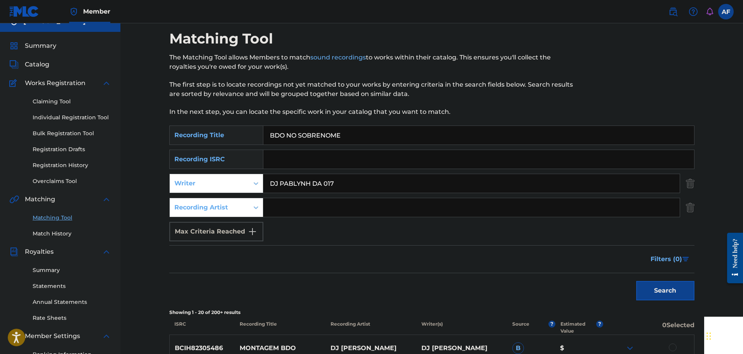
scroll to position [0, 0]
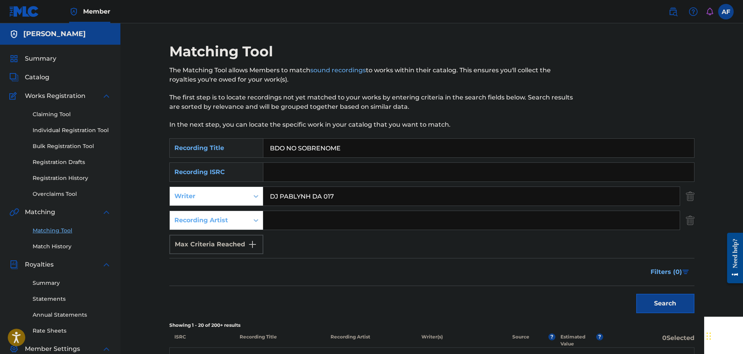
drag, startPoint x: 368, startPoint y: 147, endPoint x: 181, endPoint y: 142, distance: 187.6
click at [187, 146] on div "SearchWithCriteriab7cc87f3-b896-4e6d-b98b-64cab7c7743b Recording Title BDO NO S…" at bounding box center [431, 147] width 525 height 19
drag, startPoint x: 368, startPoint y: 200, endPoint x: 136, endPoint y: 174, distance: 234.1
type input "[PERSON_NAME]"
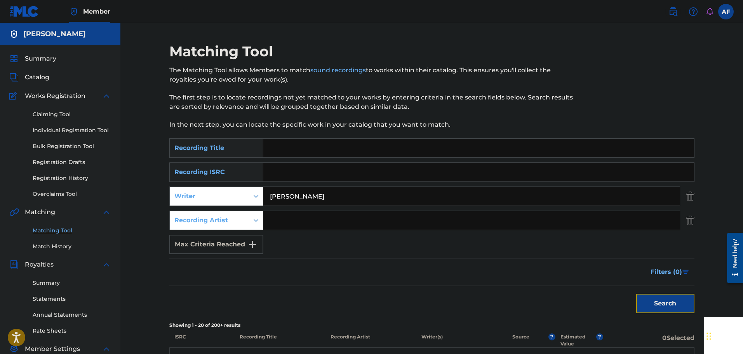
drag, startPoint x: 685, startPoint y: 308, endPoint x: 678, endPoint y: 301, distance: 9.3
click at [684, 306] on button "Search" at bounding box center [665, 303] width 58 height 19
click at [37, 50] on div "Summary Catalog Works Registration Claiming Tool Individual Registration Tool B…" at bounding box center [60, 245] width 120 height 400
click at [37, 52] on div "Summary Catalog Works Registration Claiming Tool Individual Registration Tool B…" at bounding box center [60, 245] width 120 height 400
click at [40, 56] on span "Summary" at bounding box center [40, 58] width 31 height 9
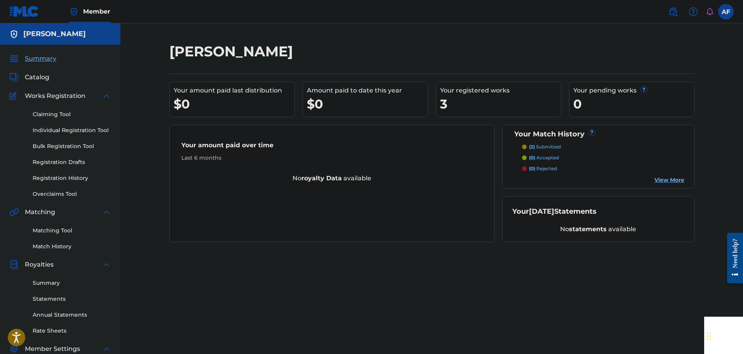
click at [660, 178] on link "View More" at bounding box center [669, 180] width 30 height 8
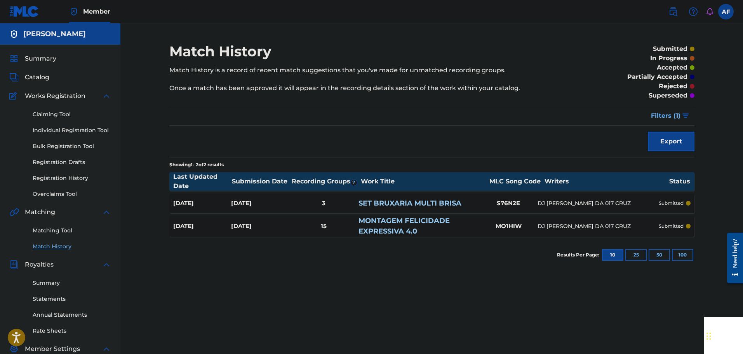
click at [393, 217] on link "MONTAGEM FELICIDADE EXPRESSIVA 4.0" at bounding box center [403, 225] width 91 height 19
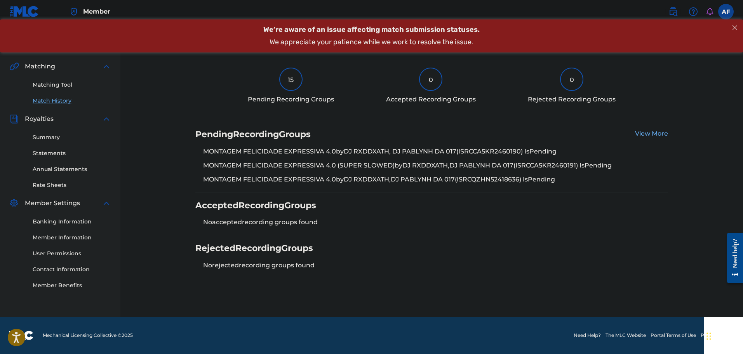
scroll to position [107, 0]
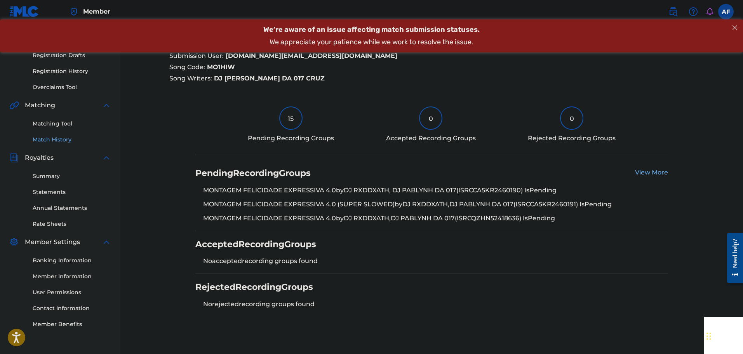
click at [642, 167] on div "Pending Recording Groups View More MONTAGEM FELICIDADE EXPRESSIVA 4.0 by DJ RXD…" at bounding box center [431, 195] width 473 height 71
click at [642, 169] on link "View More" at bounding box center [651, 172] width 33 height 7
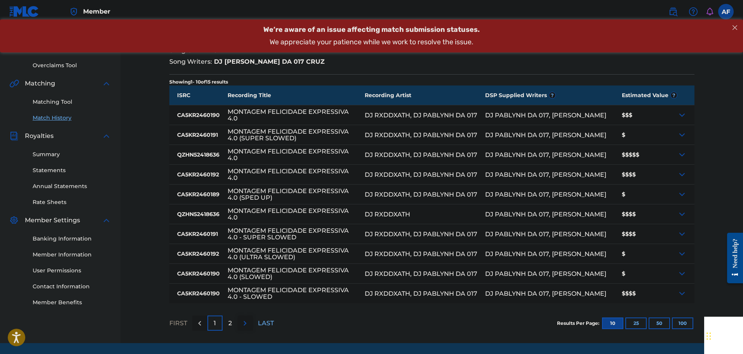
scroll to position [116, 0]
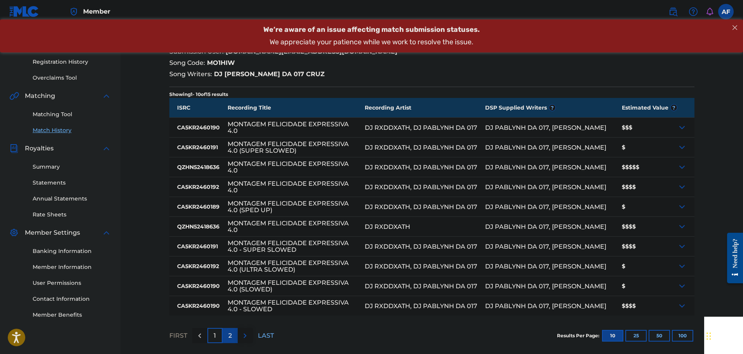
click at [224, 334] on div "2" at bounding box center [229, 335] width 15 height 15
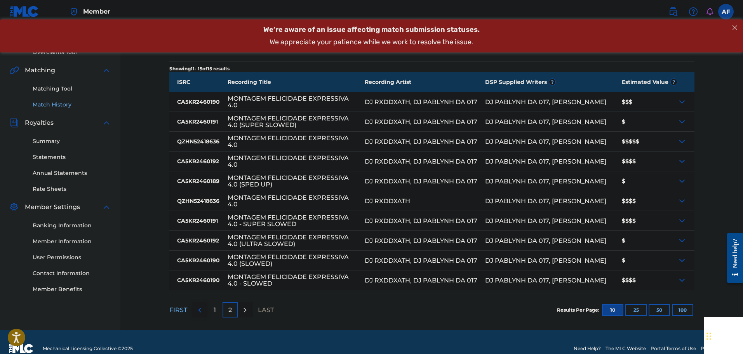
scroll to position [155, 0]
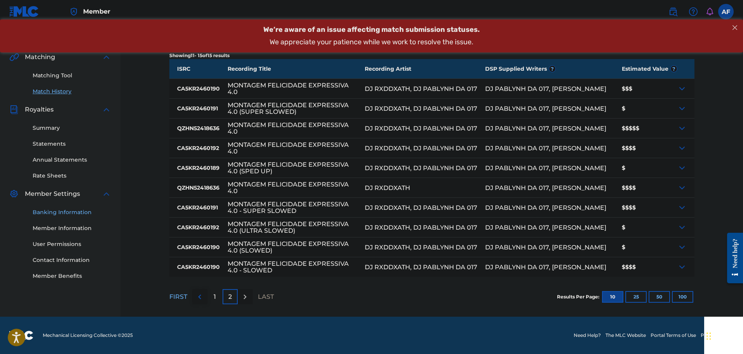
drag, startPoint x: 43, startPoint y: 219, endPoint x: 47, endPoint y: 214, distance: 6.4
click at [43, 219] on div "Banking Information Member Information User Permissions Contact Information Mem…" at bounding box center [60, 239] width 102 height 82
click at [50, 209] on link "Banking Information" at bounding box center [72, 212] width 78 height 8
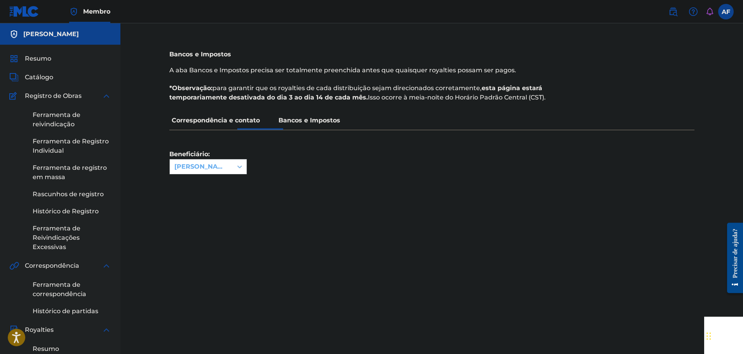
click at [402, 185] on div "Beneficiário: [PERSON_NAME]" at bounding box center [431, 166] width 525 height 73
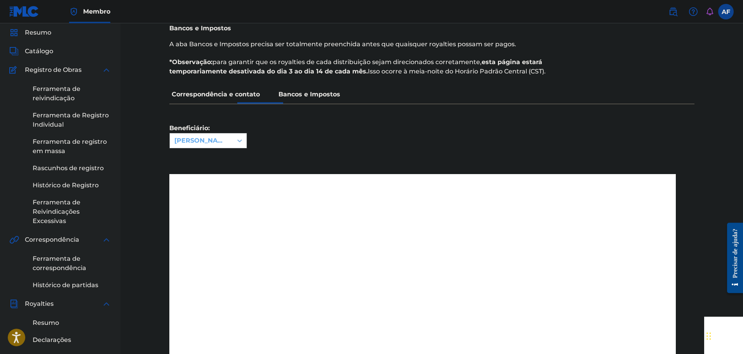
scroll to position [39, 0]
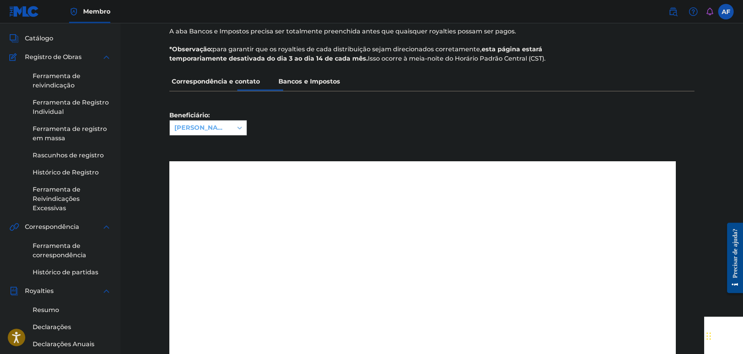
click at [721, 9] on label at bounding box center [726, 12] width 16 height 16
click at [726, 12] on input "AF [PERSON_NAME] [DOMAIN_NAME][EMAIL_ADDRESS][DOMAIN_NAME] Notification Prefere…" at bounding box center [726, 12] width 0 height 0
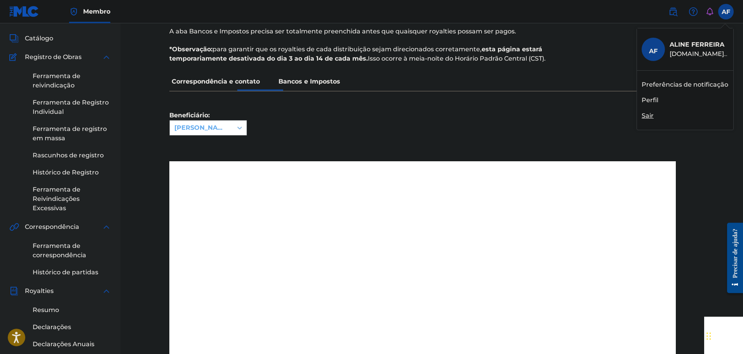
click at [654, 98] on font "Perfil" at bounding box center [649, 99] width 17 height 7
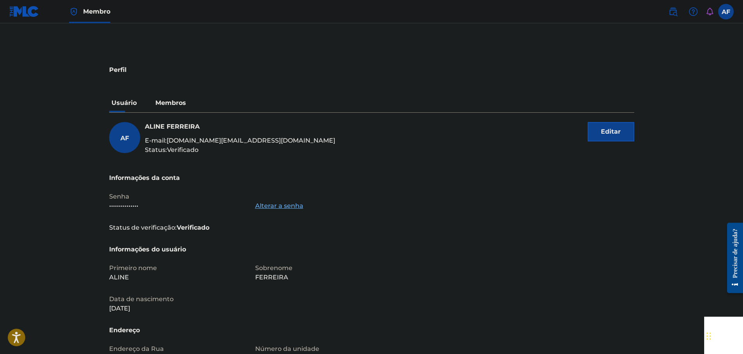
scroll to position [78, 0]
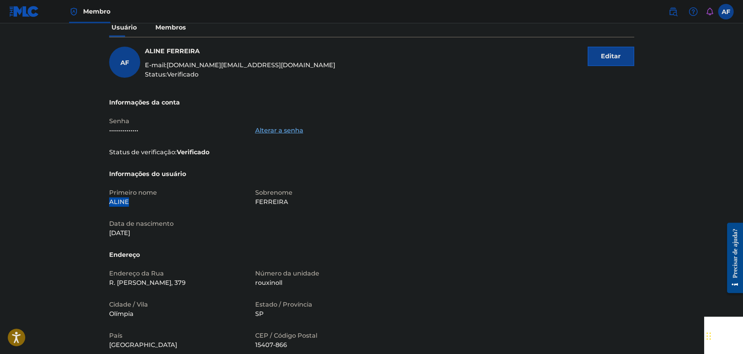
drag, startPoint x: 97, startPoint y: 201, endPoint x: 150, endPoint y: 201, distance: 52.8
click at [150, 201] on main "Perfil Usuário Membros AF [PERSON_NAME] E-mail: [DOMAIN_NAME][EMAIL_ADDRESS][DO…" at bounding box center [371, 193] width 743 height 494
click at [299, 195] on p "Sobrenome" at bounding box center [323, 192] width 137 height 9
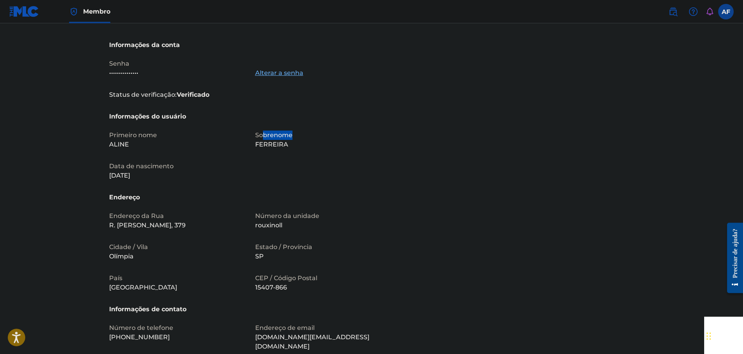
scroll to position [191, 0]
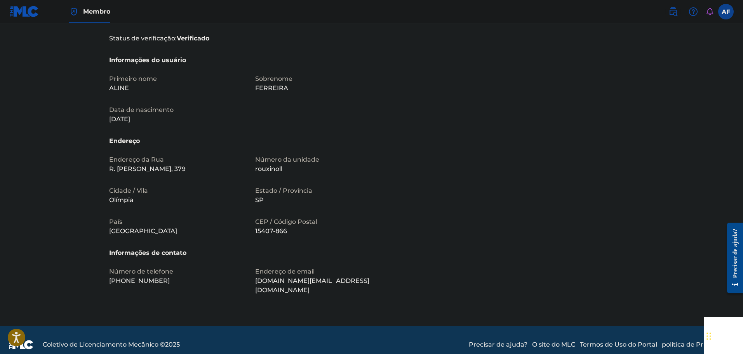
click at [302, 195] on p "Estado / Província" at bounding box center [323, 190] width 137 height 9
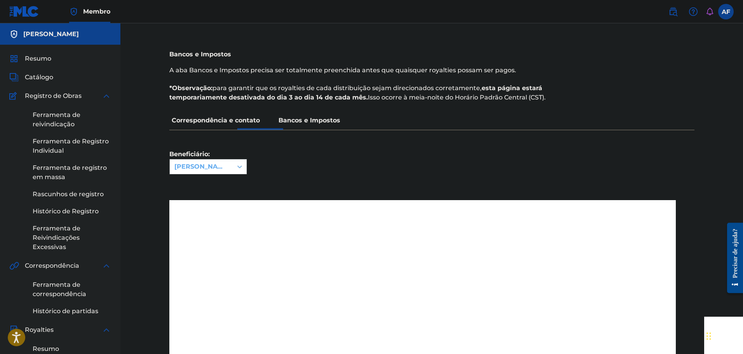
click at [301, 115] on p "Bancos e Impostos" at bounding box center [309, 120] width 66 height 19
click at [253, 117] on font "Correspondência e contato" at bounding box center [216, 119] width 88 height 7
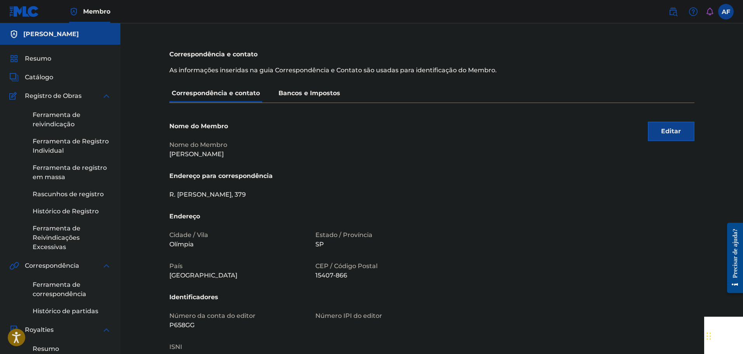
click at [298, 101] on p "Bancos e Impostos" at bounding box center [309, 93] width 66 height 19
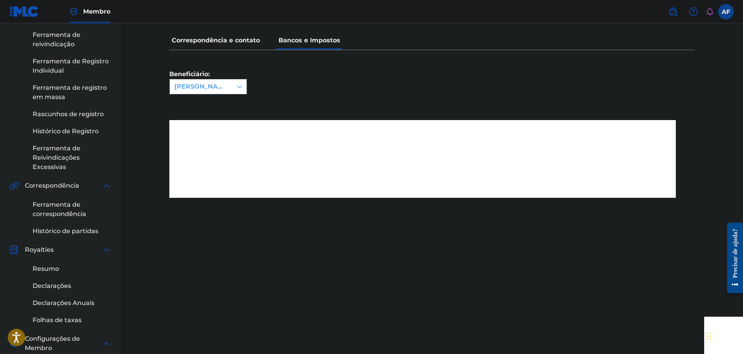
scroll to position [28, 0]
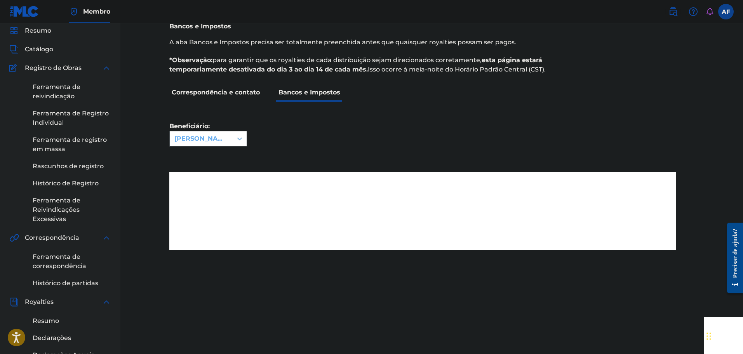
drag, startPoint x: 234, startPoint y: 95, endPoint x: 292, endPoint y: 94, distance: 58.2
click at [243, 94] on font "Correspondência e contato" at bounding box center [216, 92] width 88 height 7
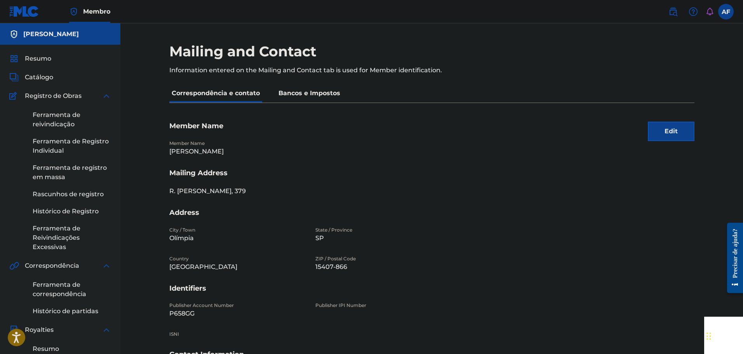
click at [292, 94] on font "Bancos e Impostos" at bounding box center [309, 92] width 62 height 7
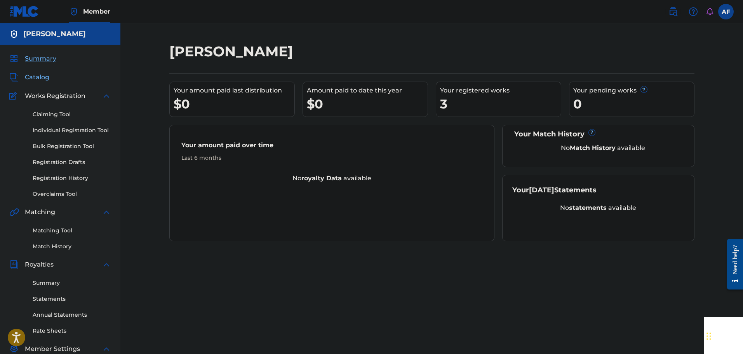
click at [36, 77] on span "Catalog" at bounding box center [37, 77] width 24 height 9
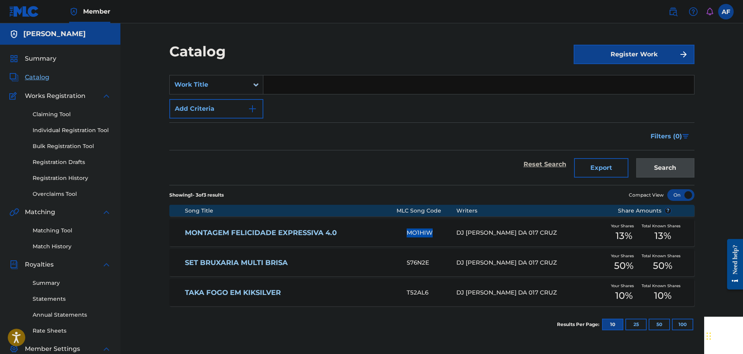
drag, startPoint x: 403, startPoint y: 235, endPoint x: 433, endPoint y: 233, distance: 29.6
click at [432, 233] on div "MONTAGEM FELICIDADE EXPRESSIVA 4.0 MO1HIW DJ PABLYNH DA 017 CRUZ Your Shares 13…" at bounding box center [431, 232] width 525 height 27
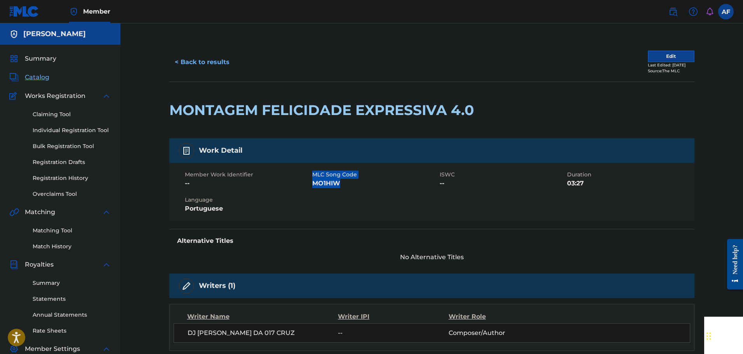
drag, startPoint x: 340, startPoint y: 181, endPoint x: 351, endPoint y: 182, distance: 11.3
click at [351, 182] on div "Member Work Identifier -- MLC Song Code MO1HIW ISWC -- Duration 03:27 Language …" at bounding box center [431, 192] width 525 height 58
click at [326, 187] on span "MO1HIW" at bounding box center [374, 183] width 125 height 9
drag, startPoint x: 305, startPoint y: 185, endPoint x: 334, endPoint y: 186, distance: 28.7
click at [345, 184] on div "Member Work Identifier -- MLC Song Code MO1HIW ISWC -- Duration 03:27 Language …" at bounding box center [431, 192] width 525 height 58
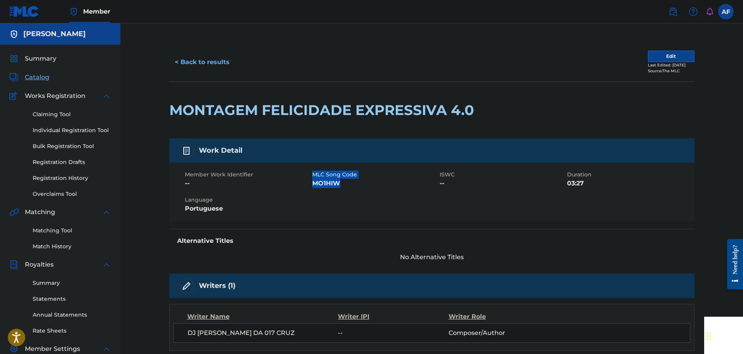
click at [334, 186] on span "MO1HIW" at bounding box center [374, 183] width 125 height 9
click at [319, 184] on span "MO1HIW" at bounding box center [374, 183] width 125 height 9
copy span "MO1HIW"
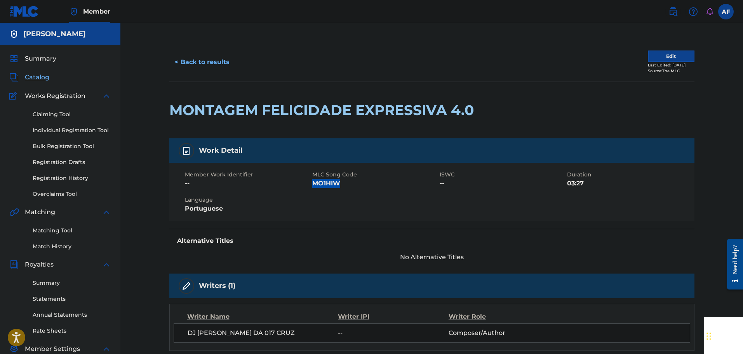
drag, startPoint x: 40, startPoint y: 75, endPoint x: 68, endPoint y: 71, distance: 27.9
click at [40, 75] on span "Catalog" at bounding box center [37, 77] width 24 height 9
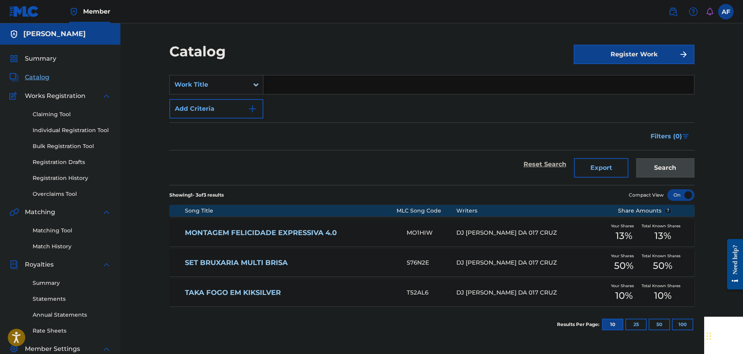
scroll to position [39, 0]
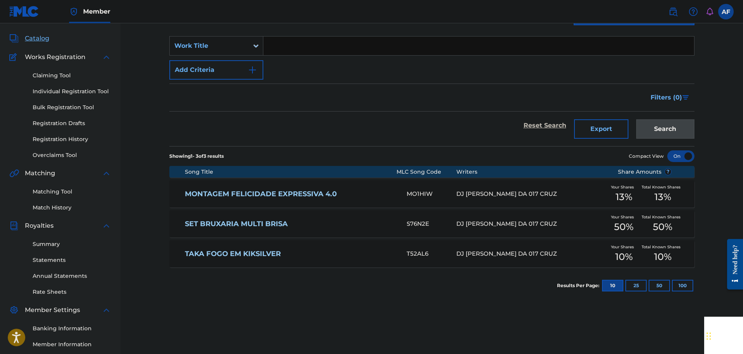
click at [408, 223] on div "S76N2E" at bounding box center [432, 223] width 50 height 9
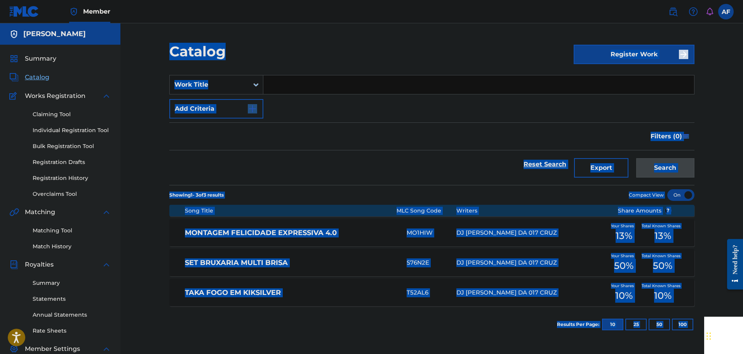
click at [407, 223] on div "Catalog Register Work SearchWithCriteriade13fae4-1eb5-459f-86d9-ee8199192128 Wo…" at bounding box center [432, 243] width 544 height 401
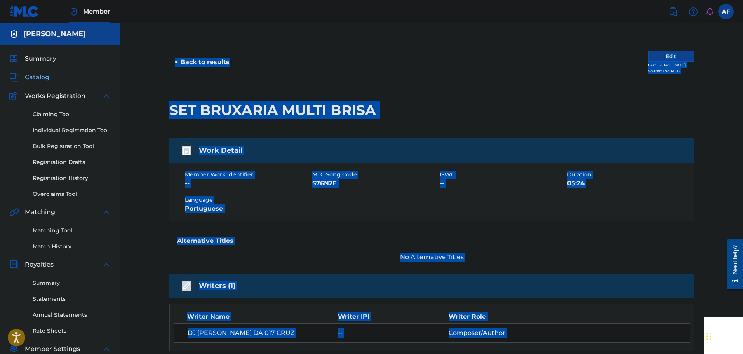
click at [328, 183] on span "S76N2E" at bounding box center [374, 183] width 125 height 9
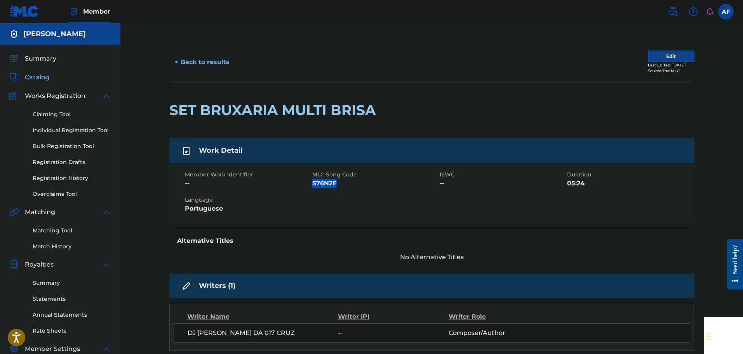
click at [328, 183] on span "S76N2E" at bounding box center [374, 183] width 125 height 9
click at [47, 60] on span "Summary" at bounding box center [40, 58] width 31 height 9
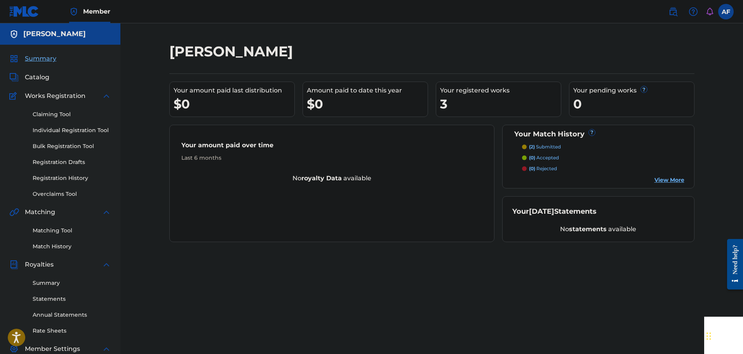
click at [614, 73] on div "Pablo cruz Your amount paid last distribution $0 Amount paid to date this year …" at bounding box center [431, 142] width 525 height 199
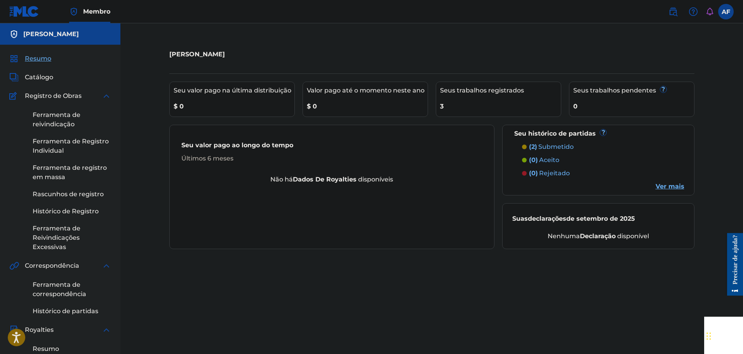
click at [598, 52] on div at bounding box center [633, 54] width 121 height 23
drag, startPoint x: 604, startPoint y: 233, endPoint x: 634, endPoint y: 234, distance: 30.3
click at [634, 234] on div "Nenhuma declaração disponível" at bounding box center [598, 235] width 172 height 9
click at [610, 237] on font "declaração" at bounding box center [598, 235] width 36 height 7
drag, startPoint x: 360, startPoint y: 174, endPoint x: 304, endPoint y: 173, distance: 55.9
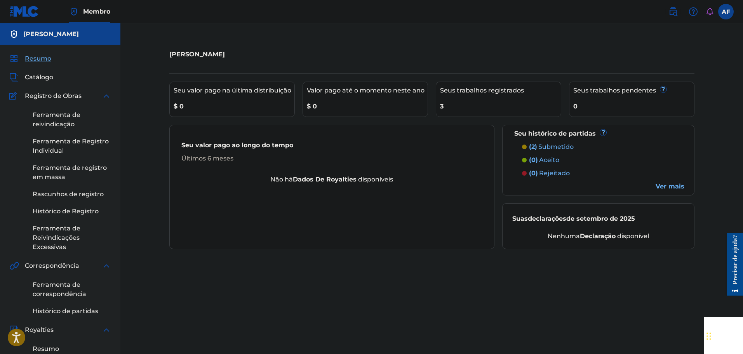
click at [300, 171] on div "Seu valor pago ao longo do tempo Últimos 6 meses" at bounding box center [332, 152] width 325 height 46
click at [313, 177] on font "dados de royalties" at bounding box center [325, 178] width 64 height 7
drag, startPoint x: 217, startPoint y: 158, endPoint x: 186, endPoint y: 154, distance: 31.0
click at [186, 154] on div "Últimos 6 meses" at bounding box center [331, 158] width 301 height 9
click at [225, 156] on font "Últimos 6 meses" at bounding box center [207, 158] width 52 height 7
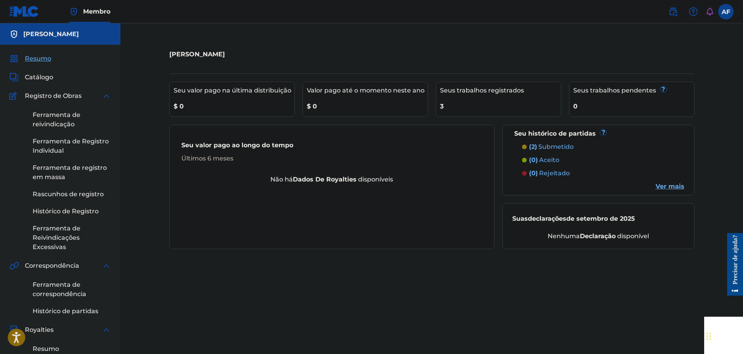
click at [29, 13] on img at bounding box center [24, 11] width 30 height 11
drag, startPoint x: 440, startPoint y: 107, endPoint x: 453, endPoint y: 106, distance: 13.3
click at [453, 106] on div "3" at bounding box center [500, 103] width 121 height 17
click at [459, 105] on div "3" at bounding box center [500, 103] width 121 height 17
click at [558, 144] on font "submetido" at bounding box center [555, 146] width 35 height 7
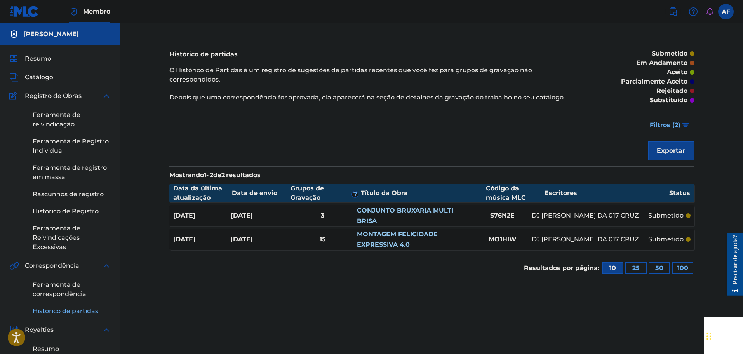
click at [686, 239] on div at bounding box center [688, 239] width 5 height 5
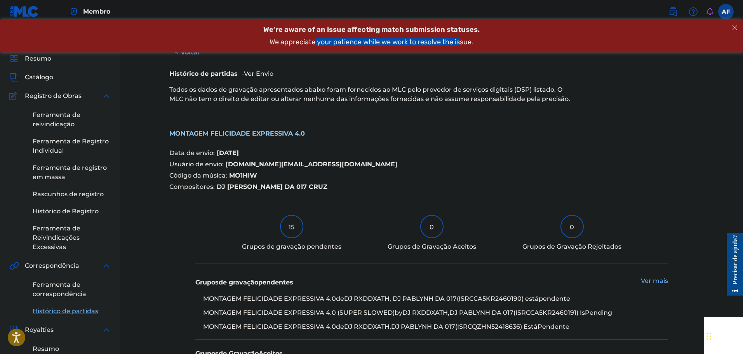
drag, startPoint x: 385, startPoint y: 42, endPoint x: 460, endPoint y: 45, distance: 75.0
click at [460, 45] on div "We’re aware of an issue affecting match submission statuses. We appreciate your…" at bounding box center [371, 35] width 743 height 33
click at [493, 43] on div "We appreciate your patience while we work to resolve the issue." at bounding box center [371, 42] width 719 height 9
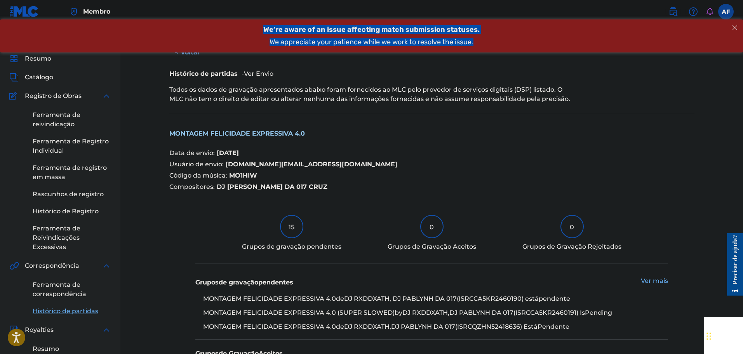
drag, startPoint x: 410, startPoint y: 40, endPoint x: 245, endPoint y: 38, distance: 164.2
click at [244, 19] on html "We’re aware of an issue affecting match submission statuses. We appreciate your…" at bounding box center [371, 35] width 743 height 33
copy div "We’re aware of an issue affecting match submission statuses. We appreciate your…"
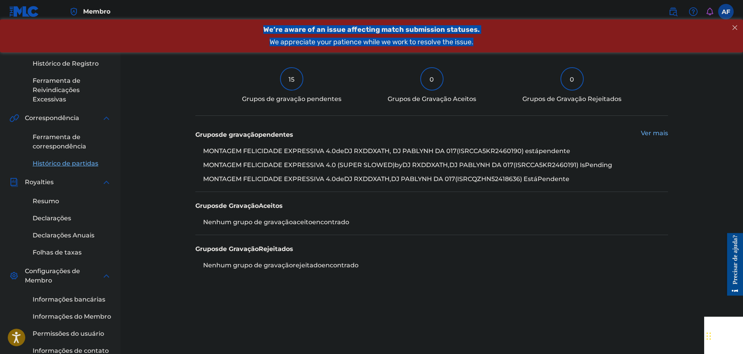
scroll to position [155, 0]
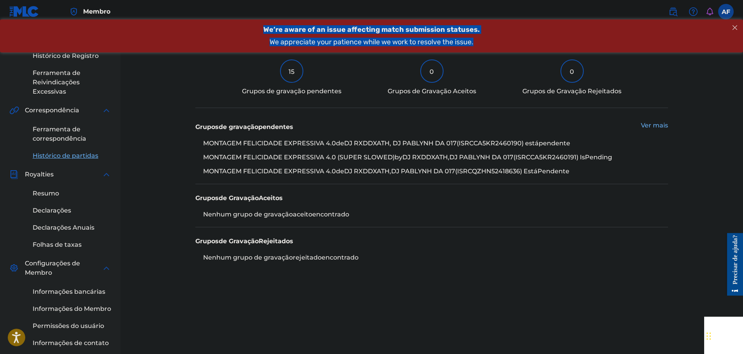
click at [377, 76] on div "15 Grupos de gravação pendentes 0 Grupos de Gravação Aceitos 0 Grupos de Gravaç…" at bounding box center [431, 83] width 473 height 49
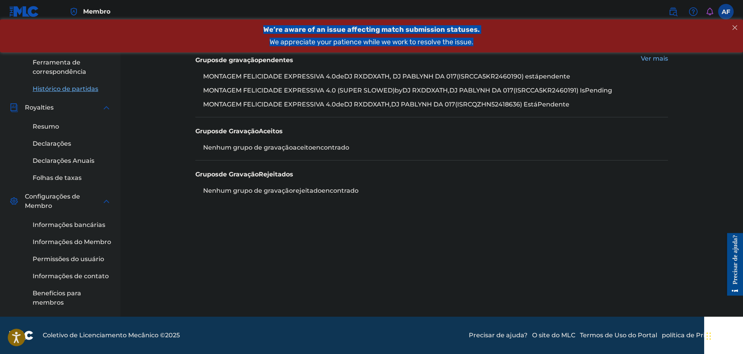
click at [634, 107] on li "MONTAGEM FELICIDADE EXPRESSIVA 4.0 de DJ RXDDXATH,DJ PABLYNH DA 017 (ISRC QZHN5…" at bounding box center [435, 104] width 465 height 9
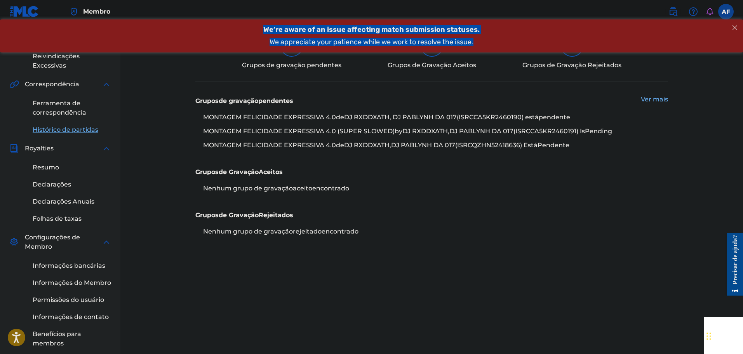
scroll to position [144, 0]
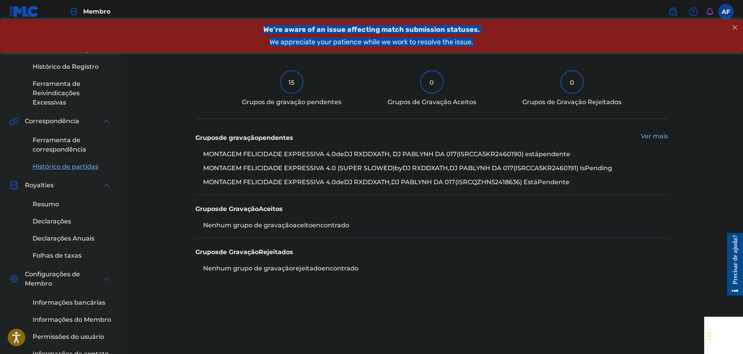
click at [734, 21] on div "We’re aware of an issue affecting match submission statuses. We appreciate your…" at bounding box center [371, 35] width 743 height 33
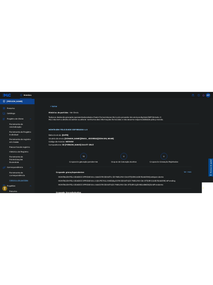
scroll to position [0, 0]
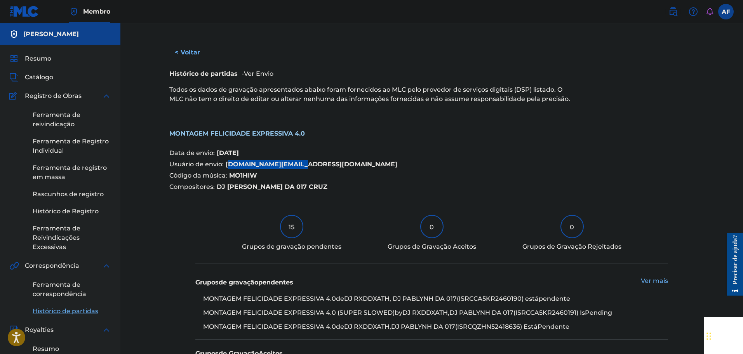
drag, startPoint x: 233, startPoint y: 165, endPoint x: 321, endPoint y: 168, distance: 89.0
click at [321, 167] on p "Usuário de envio: pablynh.dj@gmail.com" at bounding box center [431, 164] width 525 height 9
click at [323, 175] on p "Código da música: MO1HIW" at bounding box center [431, 175] width 525 height 9
click at [34, 2] on link at bounding box center [24, 11] width 30 height 23
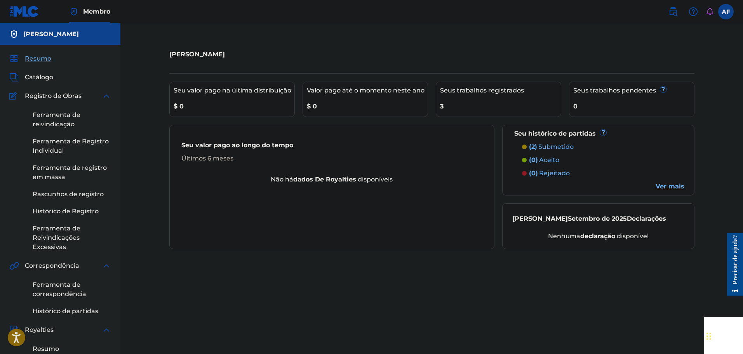
drag, startPoint x: 535, startPoint y: 325, endPoint x: 452, endPoint y: 330, distance: 83.2
click at [535, 325] on div "Pablo Cruz Seu valor pago na última distribuição $ 0 Valor pago até o momento n…" at bounding box center [432, 291] width 544 height 496
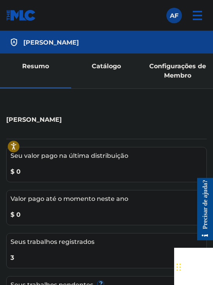
click at [12, 16] on img at bounding box center [21, 15] width 30 height 11
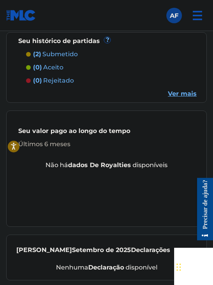
scroll to position [343, 0]
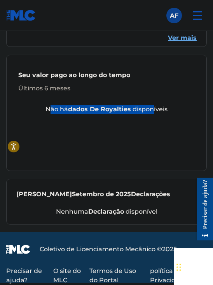
drag, startPoint x: 48, startPoint y: 109, endPoint x: 151, endPoint y: 106, distance: 103.7
click at [151, 106] on div "Não há dados de royalties disponíveis" at bounding box center [107, 109] width 200 height 9
